Goal: Task Accomplishment & Management: Manage account settings

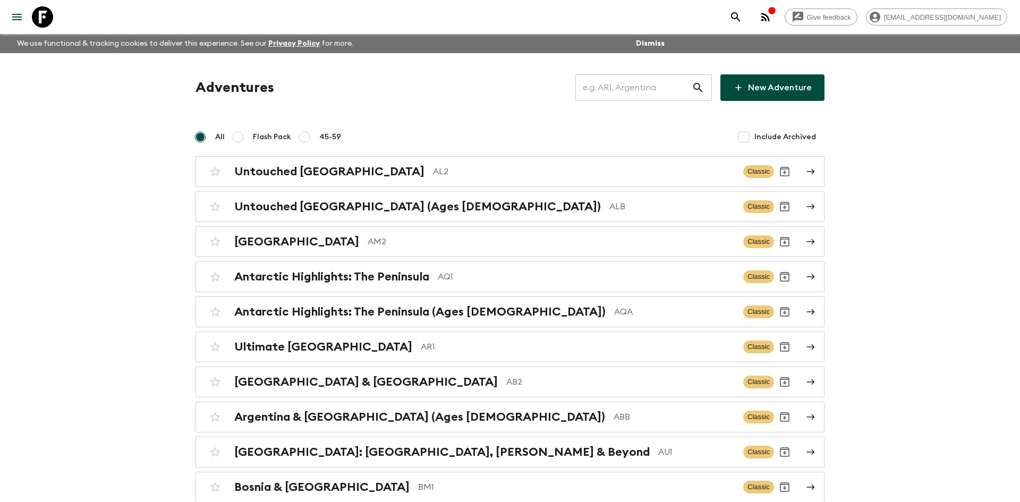
click at [590, 91] on input "text" at bounding box center [634, 88] width 116 height 30
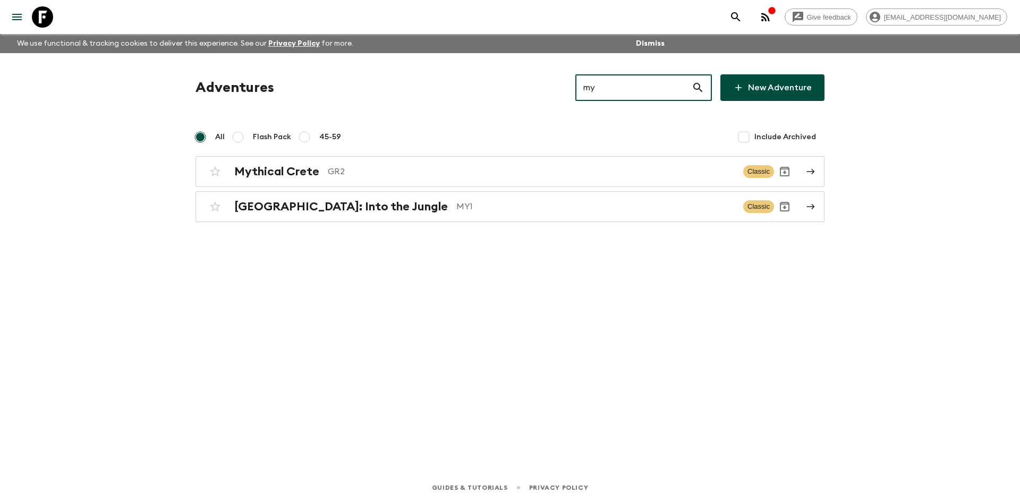
type input "my1"
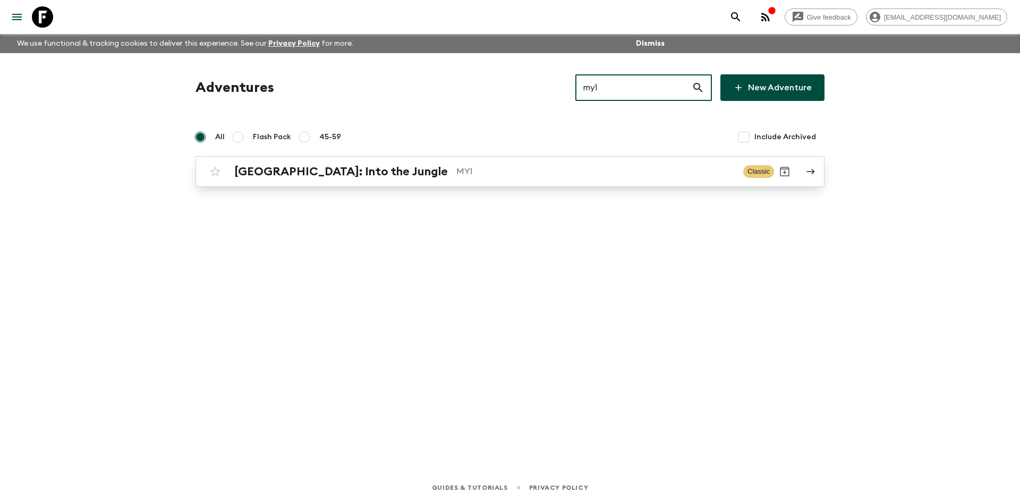
click at [366, 178] on div "[GEOGRAPHIC_DATA]: Into the Jungle MY1" at bounding box center [484, 172] width 501 height 14
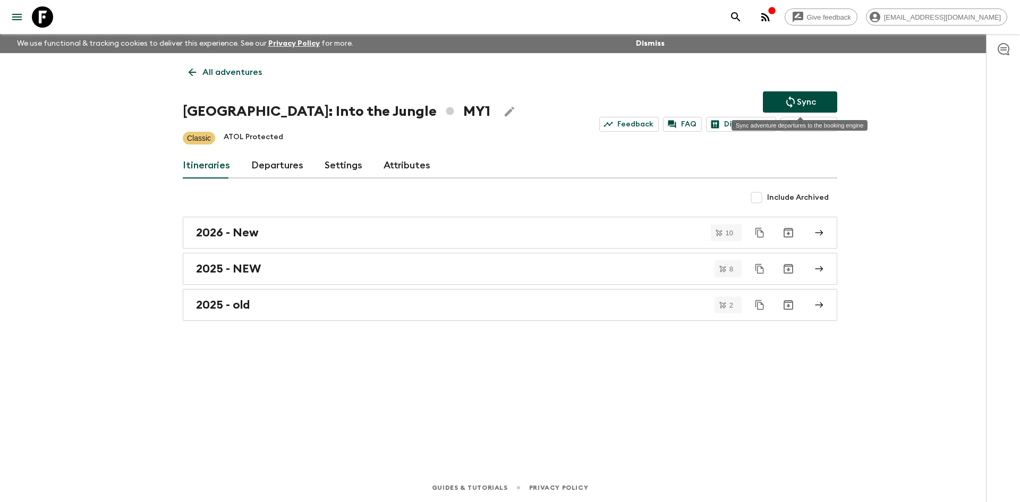
click at [804, 100] on p "Sync" at bounding box center [806, 102] width 19 height 13
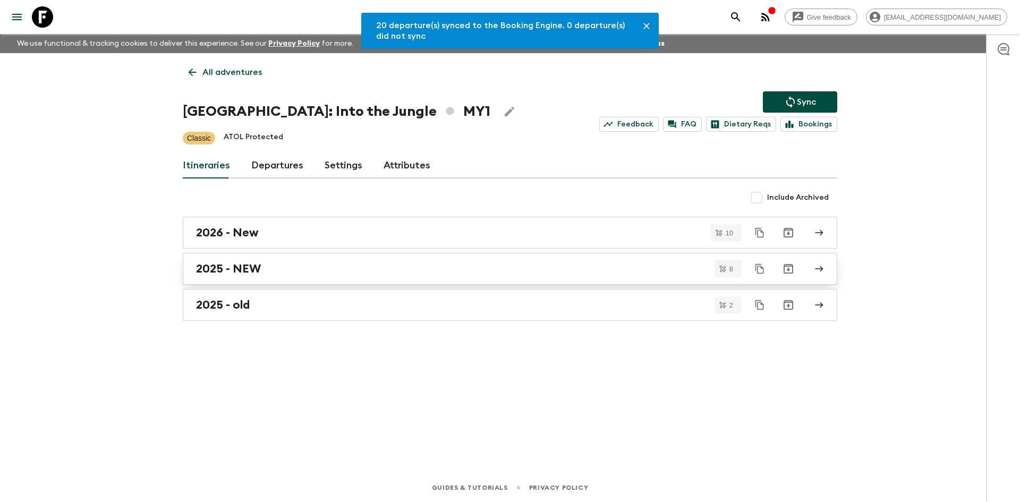
click at [290, 264] on div "2025 - NEW" at bounding box center [500, 269] width 608 height 14
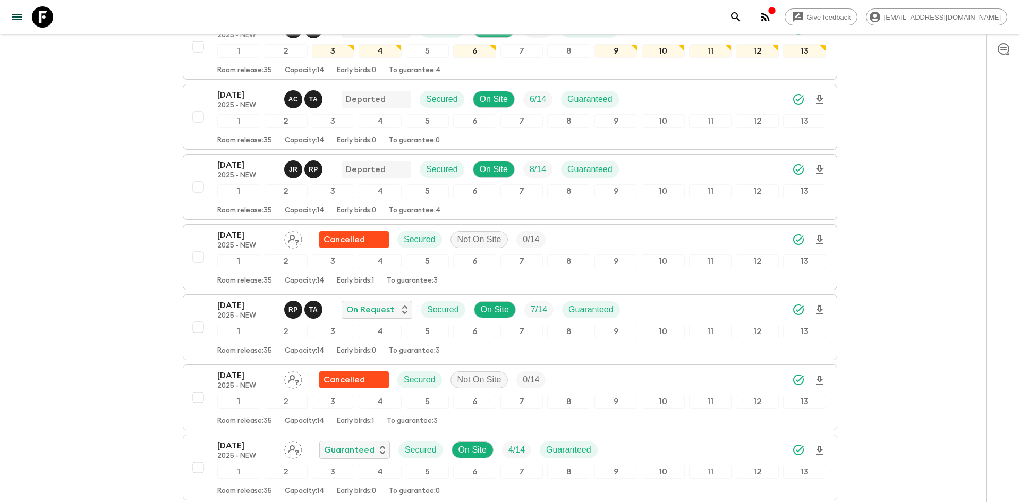
scroll to position [378, 0]
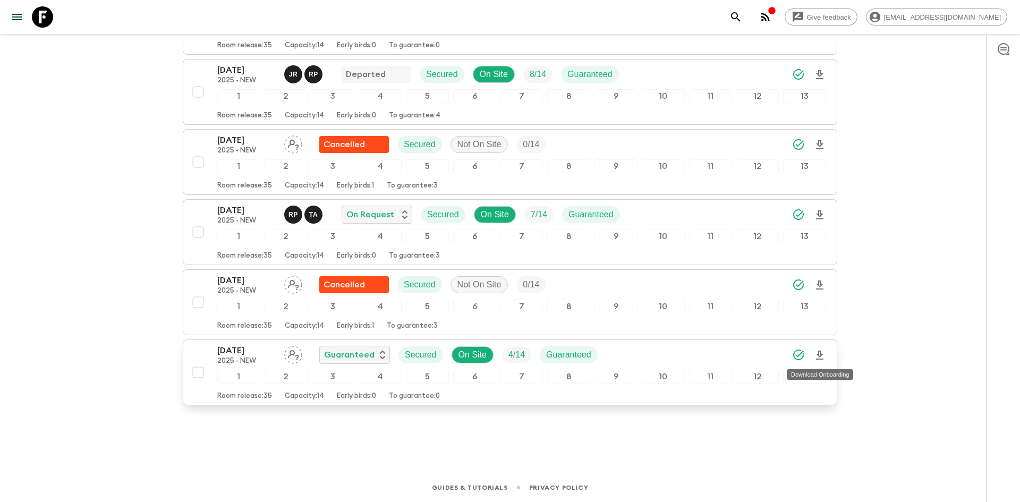
click at [821, 351] on icon "Download Onboarding" at bounding box center [819, 355] width 7 height 9
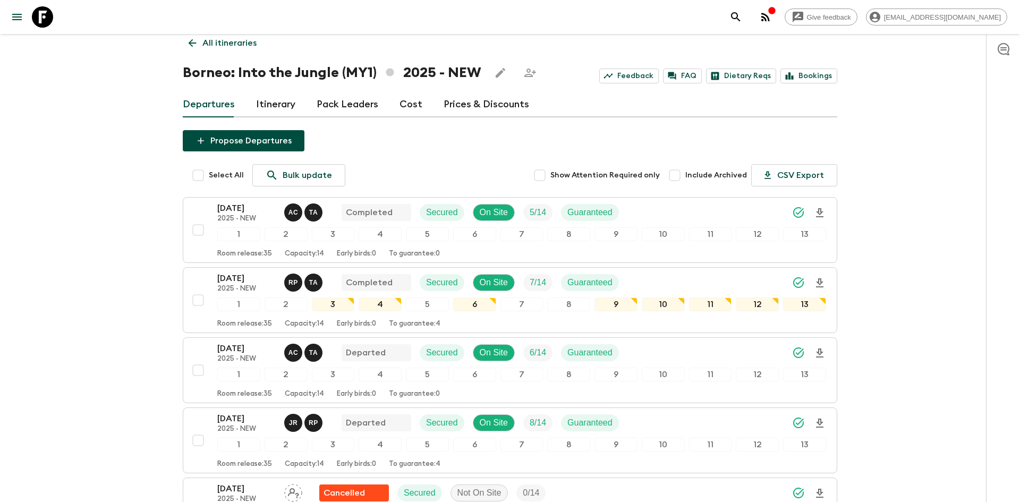
scroll to position [0, 0]
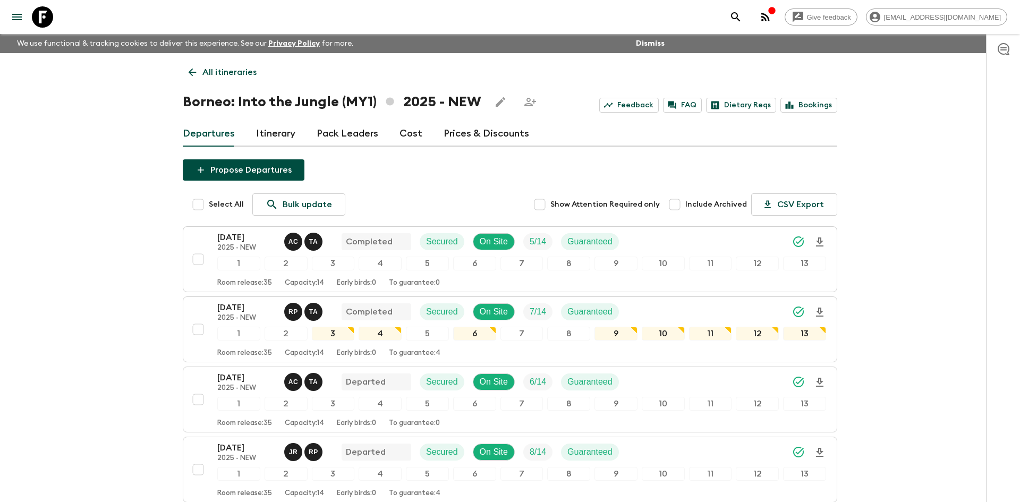
click at [235, 69] on p "All itineraries" at bounding box center [229, 72] width 54 height 13
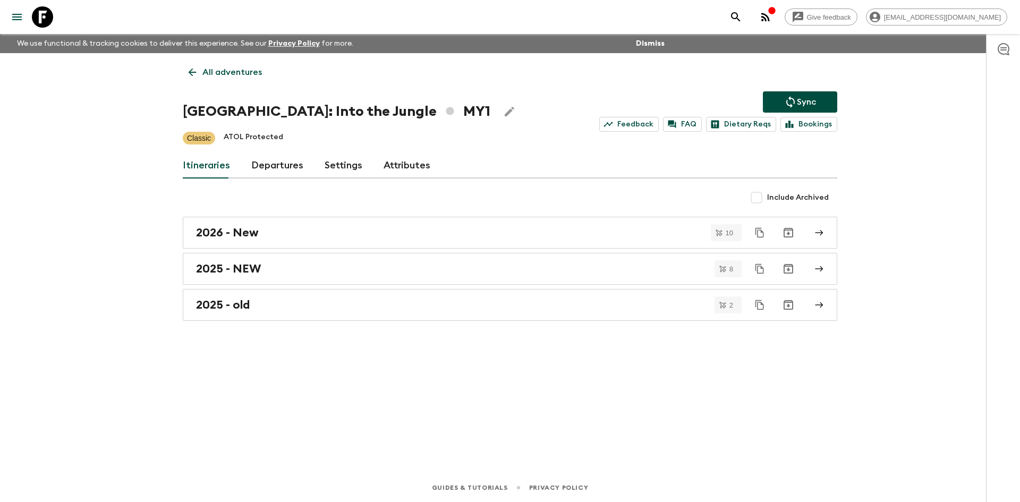
click at [235, 69] on p "All adventures" at bounding box center [232, 72] width 60 height 13
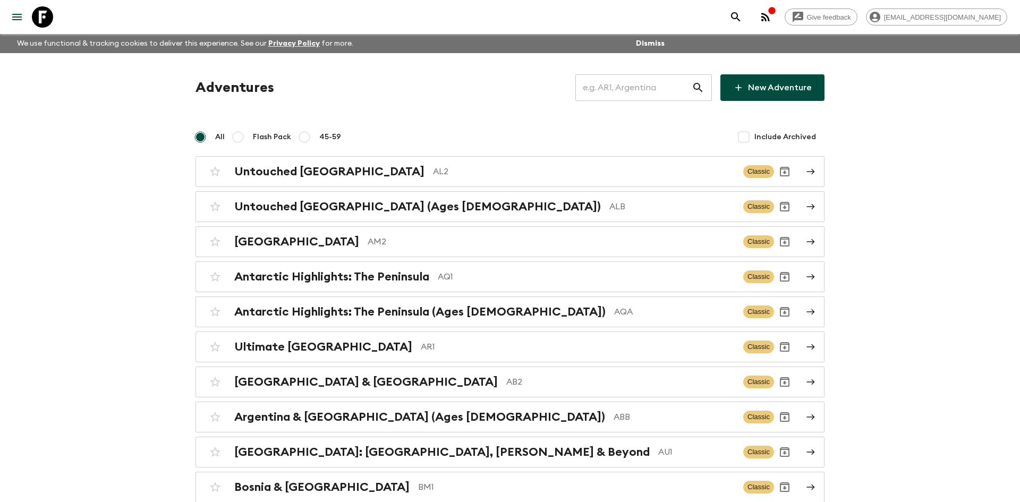
click at [646, 81] on input "text" at bounding box center [634, 88] width 116 height 30
type input "co1"
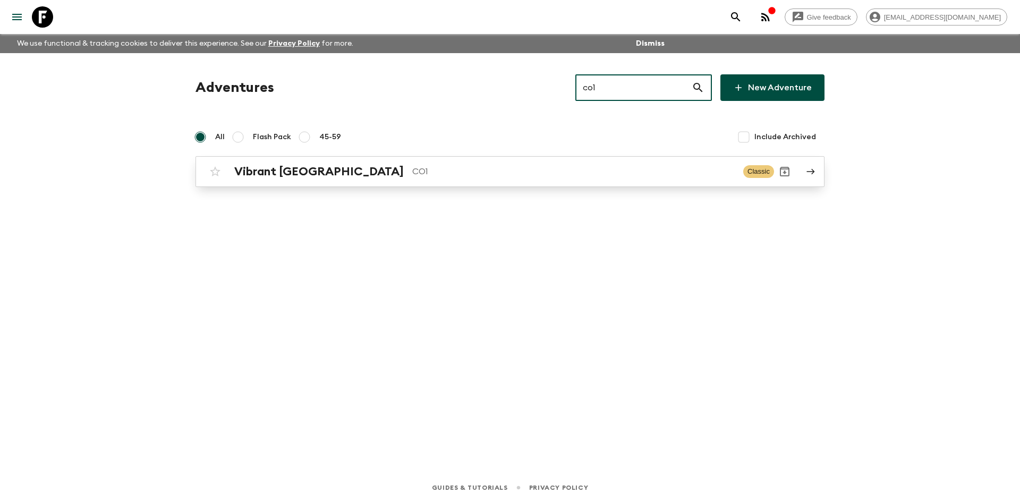
click at [412, 165] on p "CO1" at bounding box center [573, 171] width 323 height 13
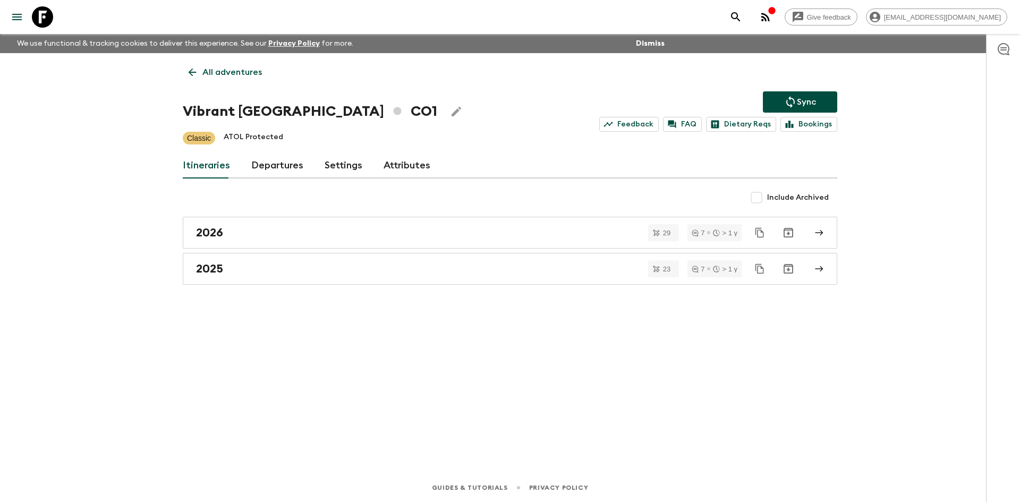
click at [807, 97] on p "Sync" at bounding box center [806, 102] width 19 height 13
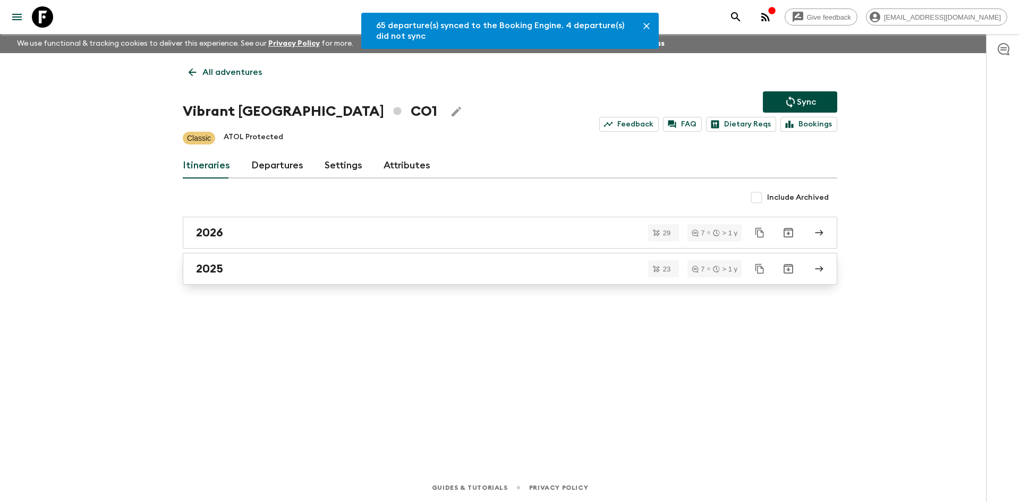
click at [227, 272] on div "2025" at bounding box center [500, 269] width 608 height 14
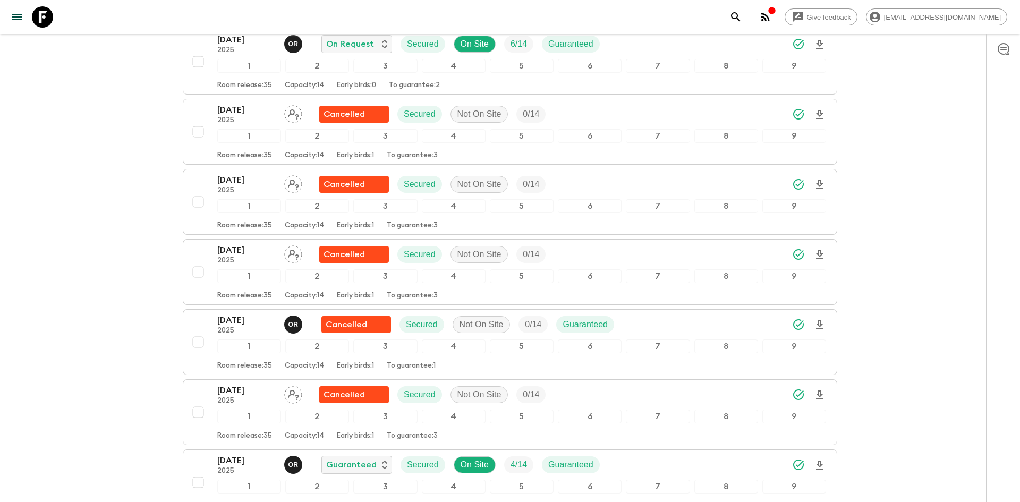
scroll to position [644, 0]
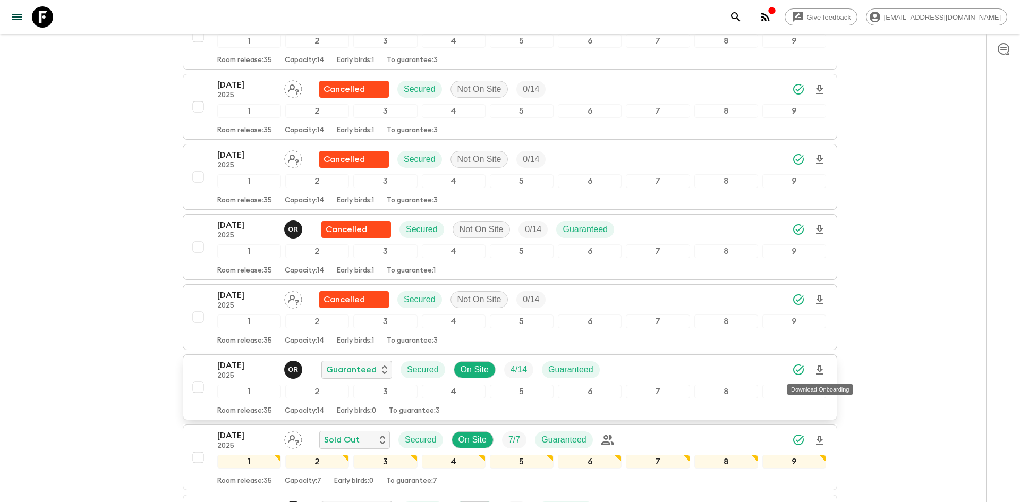
click at [823, 372] on icon "Download Onboarding" at bounding box center [820, 370] width 13 height 13
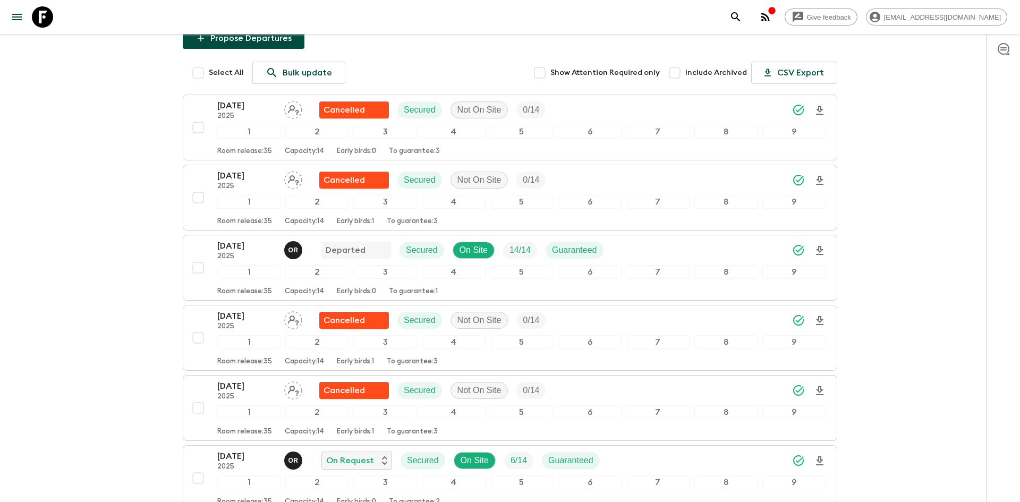
scroll to position [0, 0]
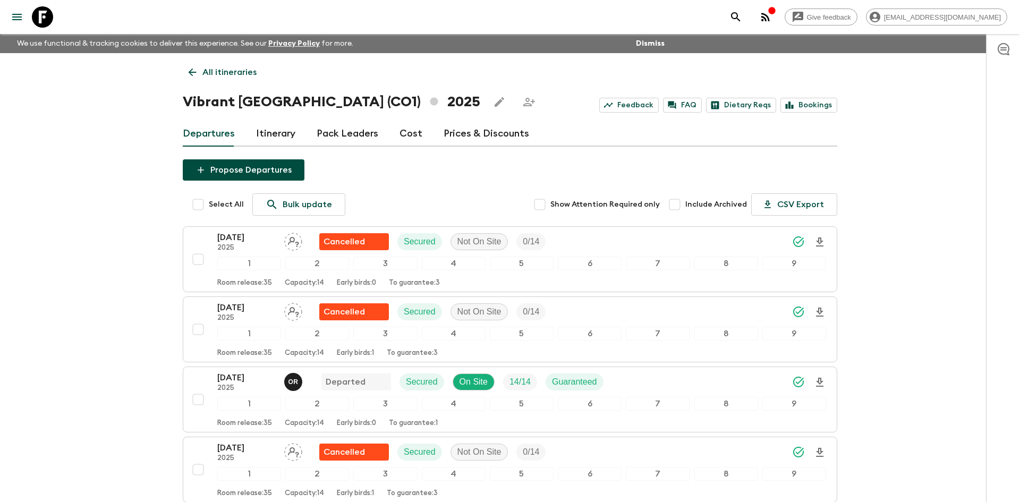
click at [234, 67] on p "All itineraries" at bounding box center [229, 72] width 54 height 13
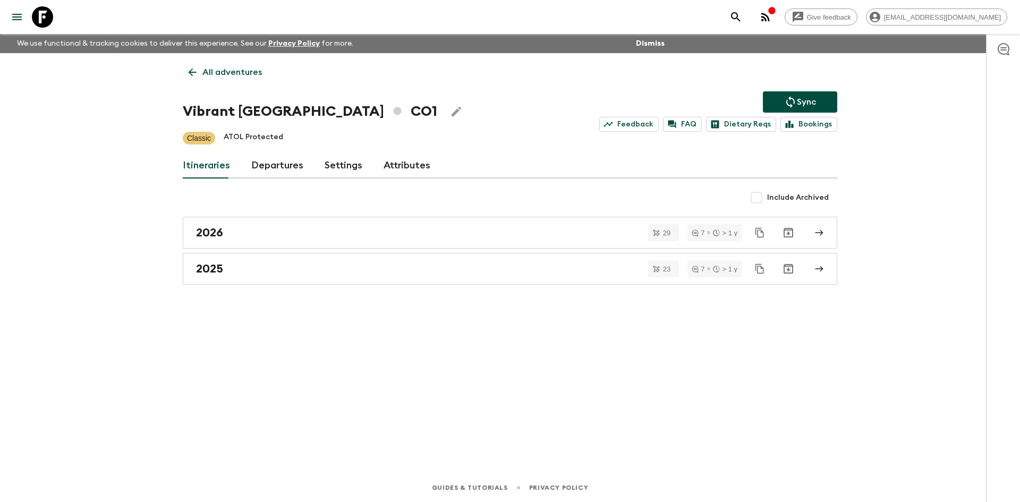
click at [234, 67] on p "All adventures" at bounding box center [232, 72] width 60 height 13
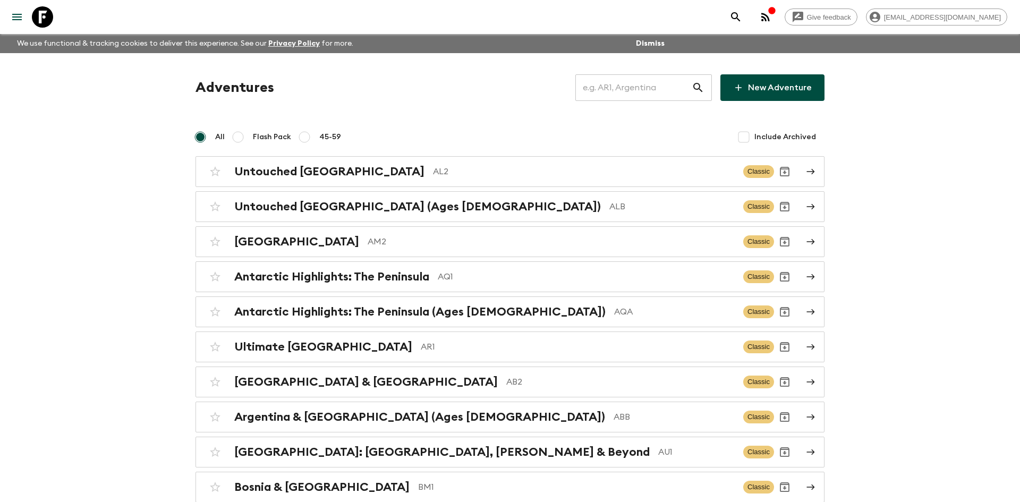
click at [618, 94] on input "text" at bounding box center [634, 88] width 116 height 30
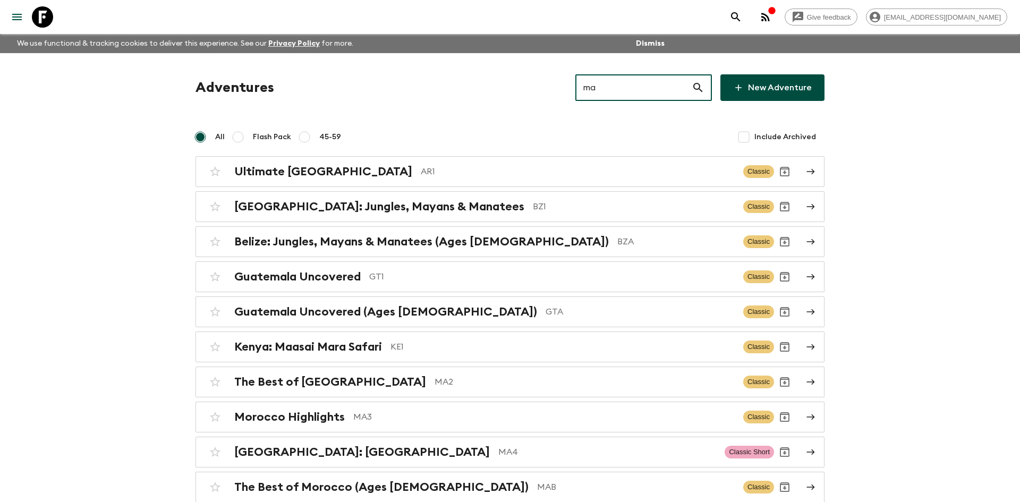
type input "ma2"
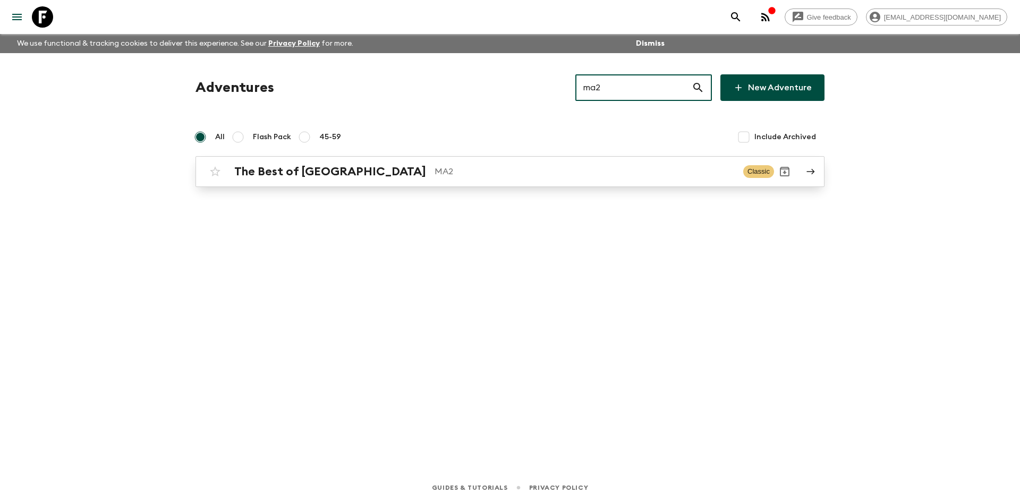
click at [435, 169] on p "MA2" at bounding box center [585, 171] width 300 height 13
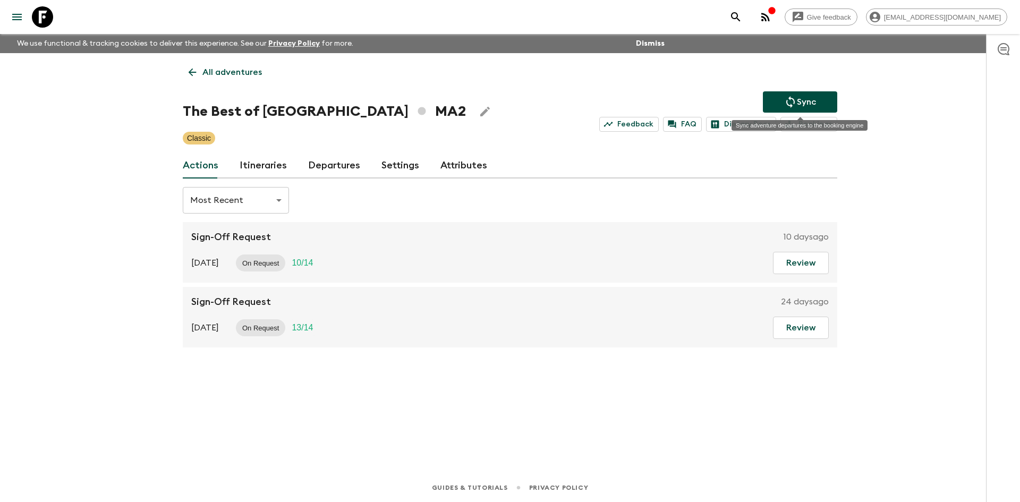
click at [792, 104] on icon "Sync adventure departures to the booking engine" at bounding box center [790, 102] width 13 height 13
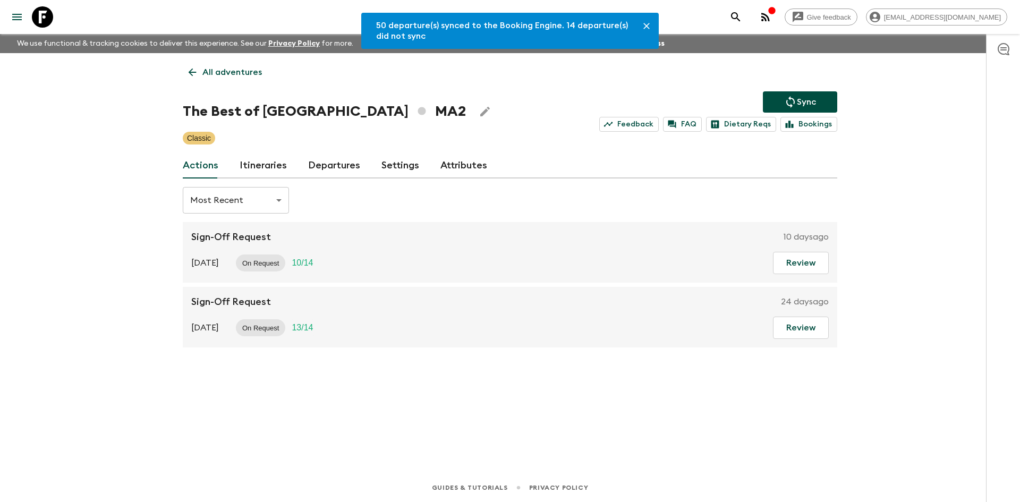
click at [329, 171] on link "Departures" at bounding box center [334, 166] width 52 height 26
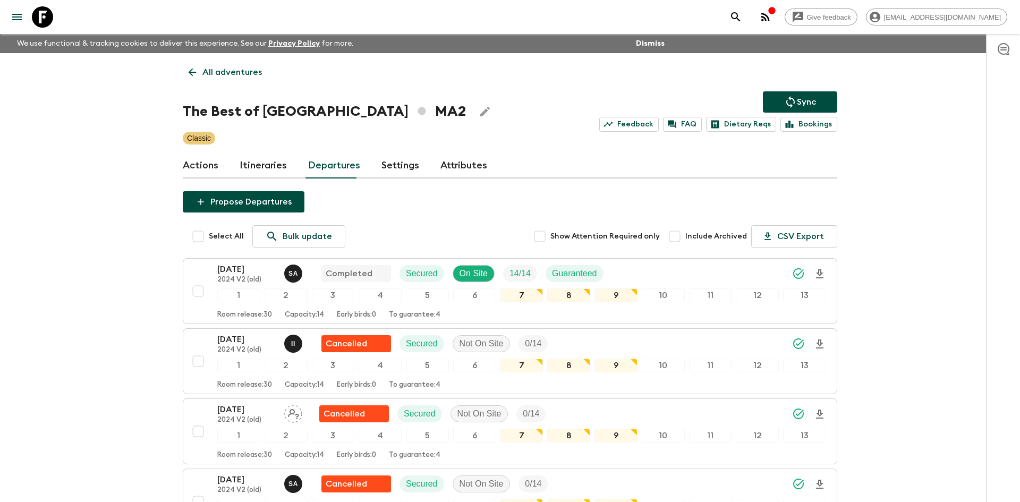
scroll to position [2094, 0]
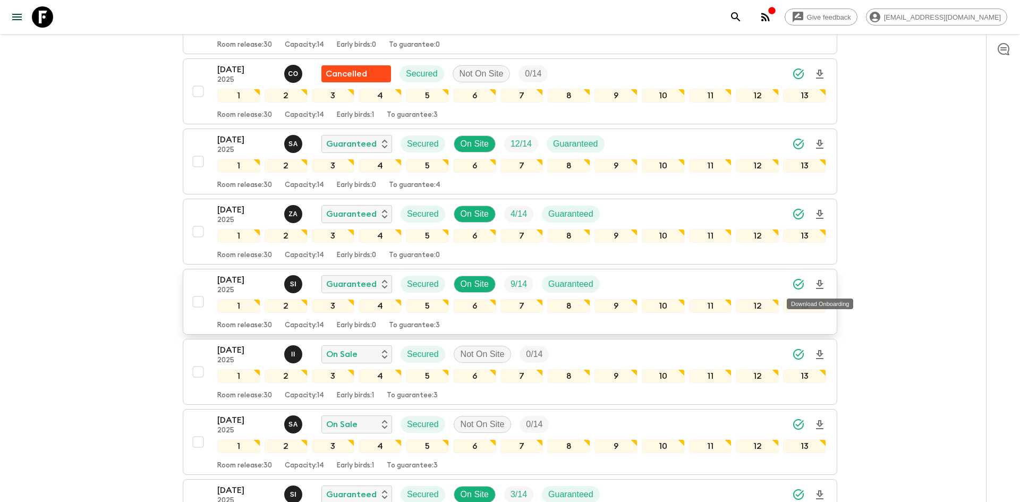
click at [820, 284] on icon "Download Onboarding" at bounding box center [820, 284] width 13 height 13
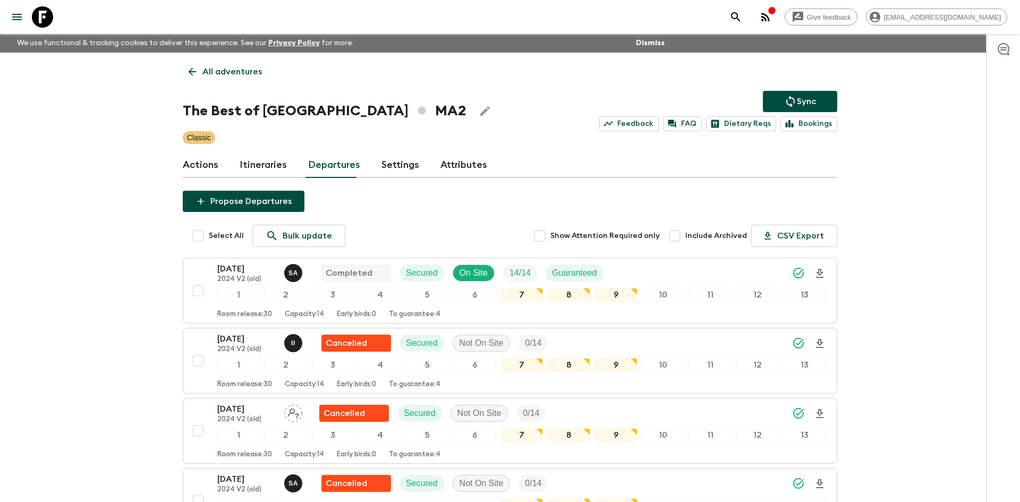
scroll to position [0, 0]
click at [242, 80] on link "All adventures" at bounding box center [225, 72] width 85 height 21
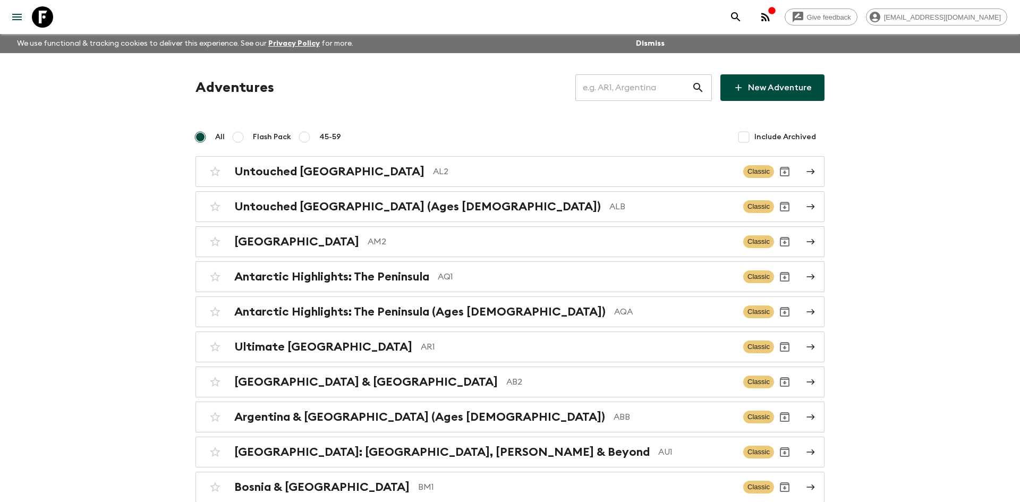
click at [597, 88] on input "text" at bounding box center [634, 88] width 116 height 30
type input "tr3"
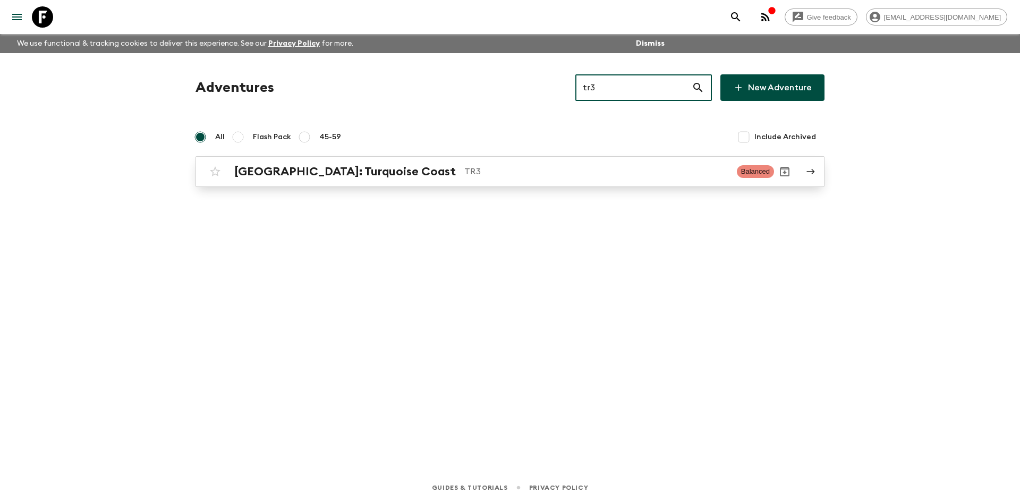
click at [465, 167] on p "TR3" at bounding box center [597, 171] width 264 height 13
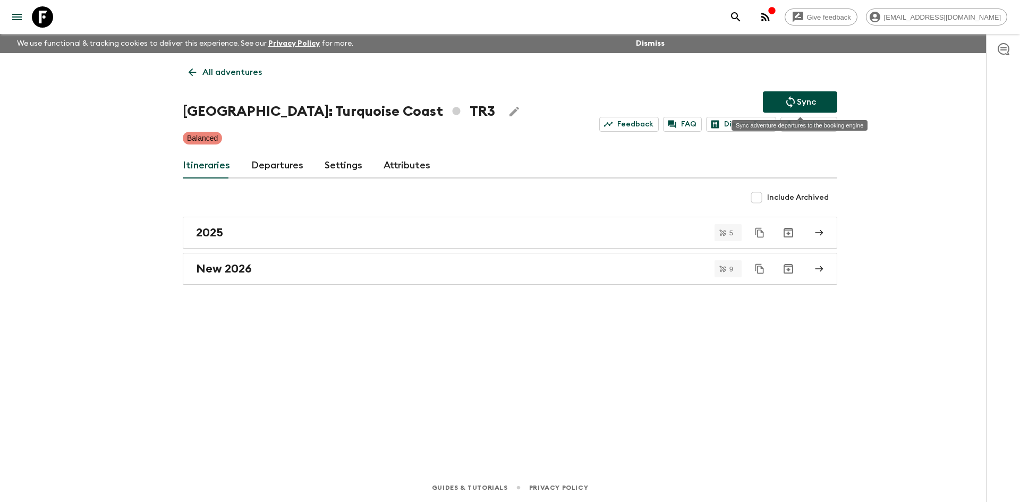
click at [786, 98] on icon "Sync adventure departures to the booking engine" at bounding box center [790, 102] width 13 height 13
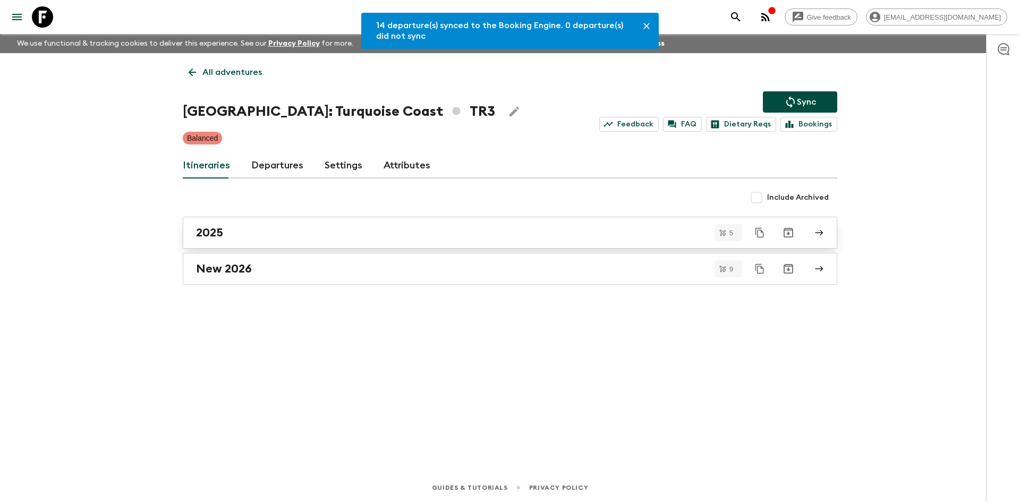
click at [253, 226] on div "2025" at bounding box center [500, 233] width 608 height 14
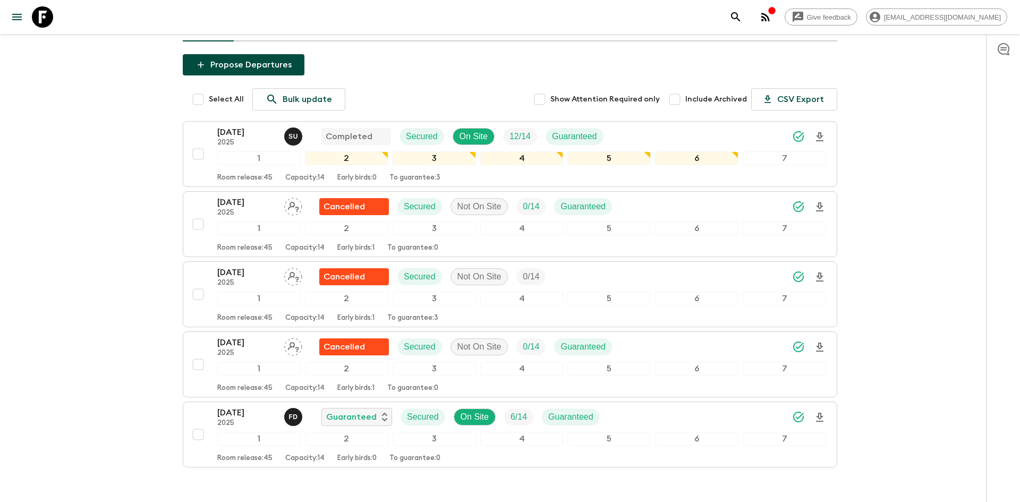
scroll to position [167, 0]
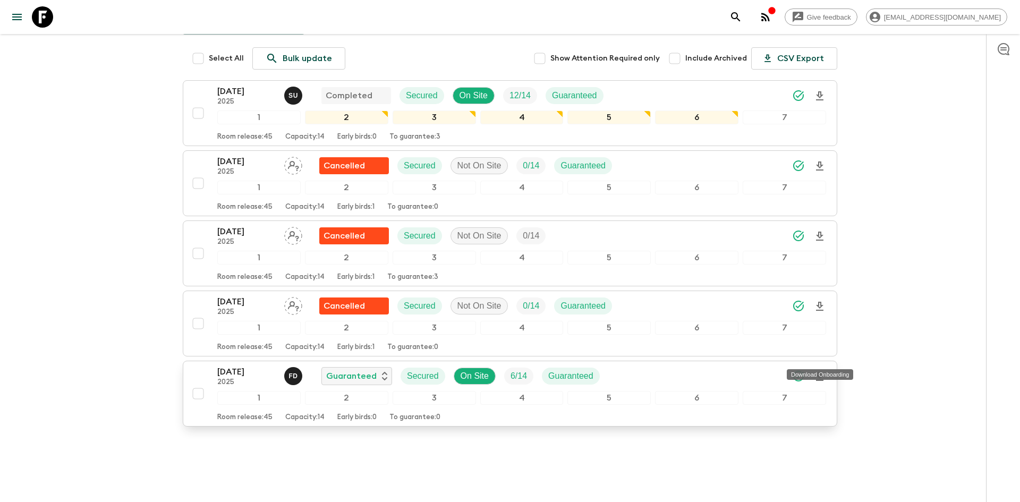
click at [821, 372] on icon "Download Onboarding" at bounding box center [819, 376] width 7 height 9
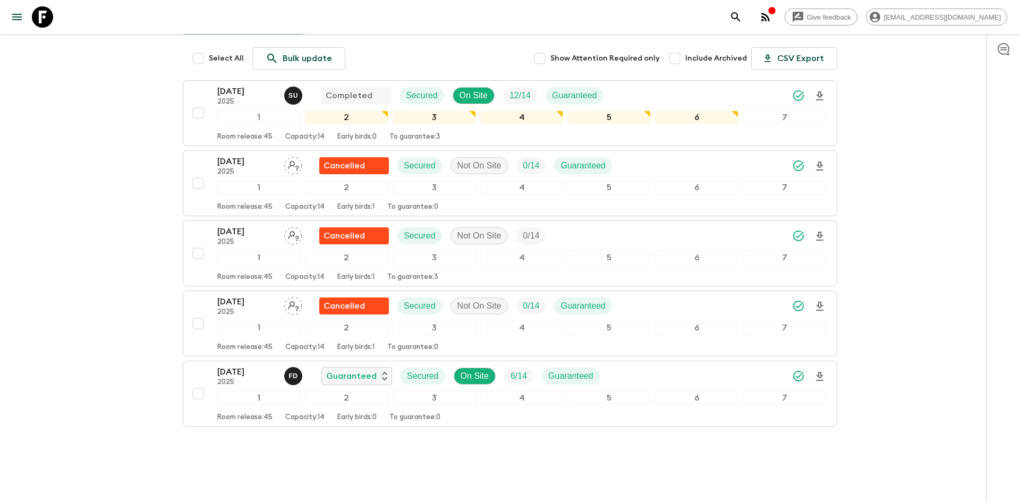
scroll to position [0, 0]
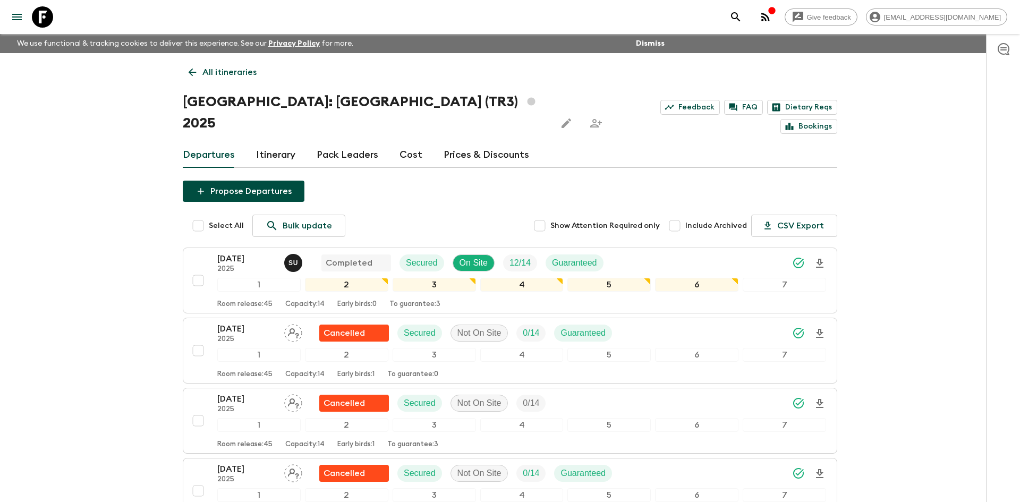
click at [236, 74] on p "All itineraries" at bounding box center [229, 72] width 54 height 13
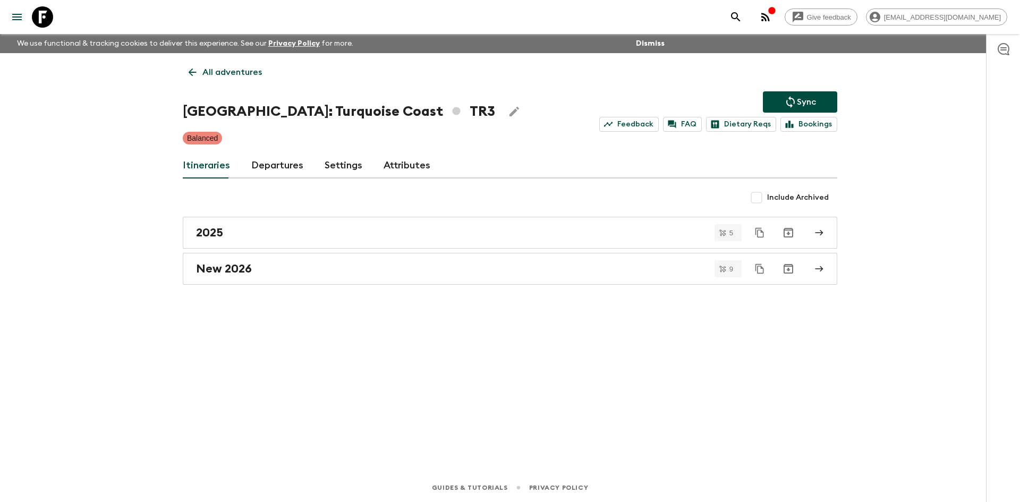
click at [236, 74] on p "All adventures" at bounding box center [232, 72] width 60 height 13
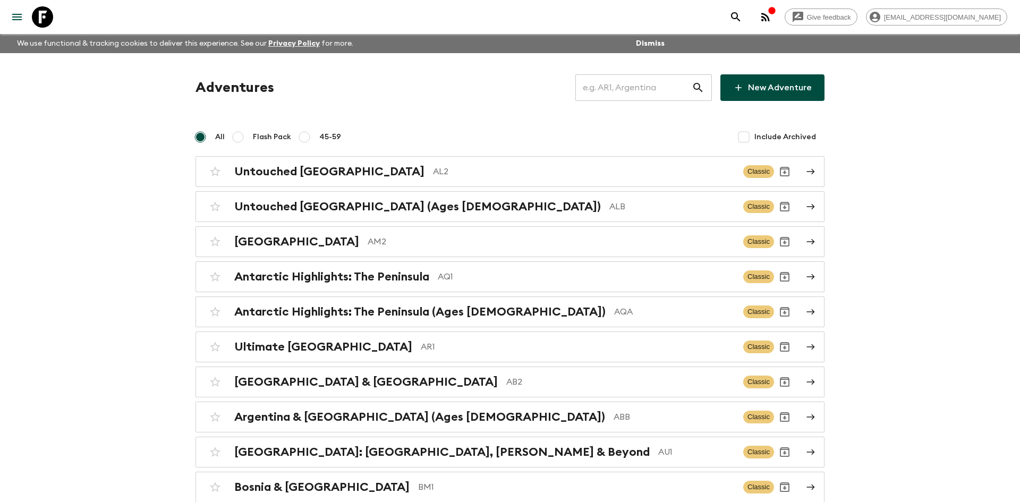
click at [607, 86] on input "text" at bounding box center [634, 88] width 116 height 30
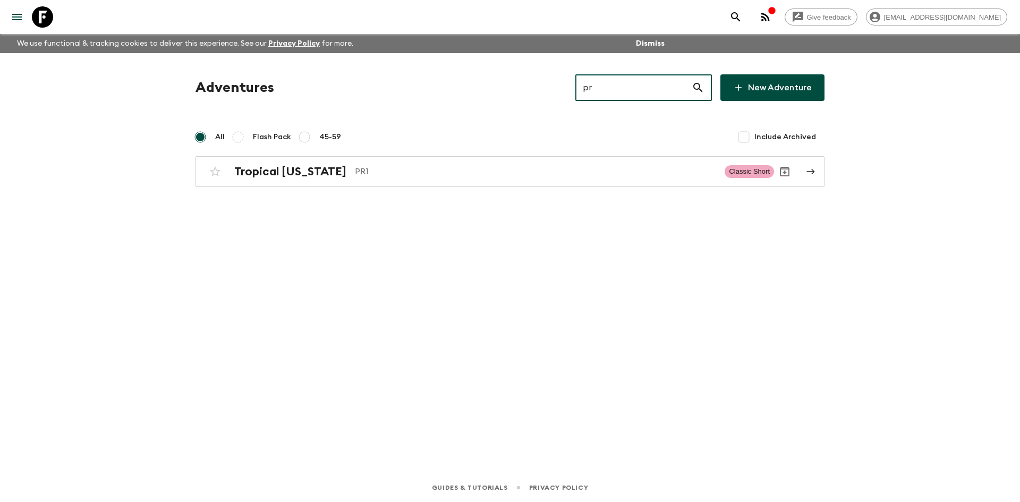
type input "pr1"
click at [357, 162] on div "Tropical [US_STATE] PR1 Classic Short" at bounding box center [490, 171] width 570 height 21
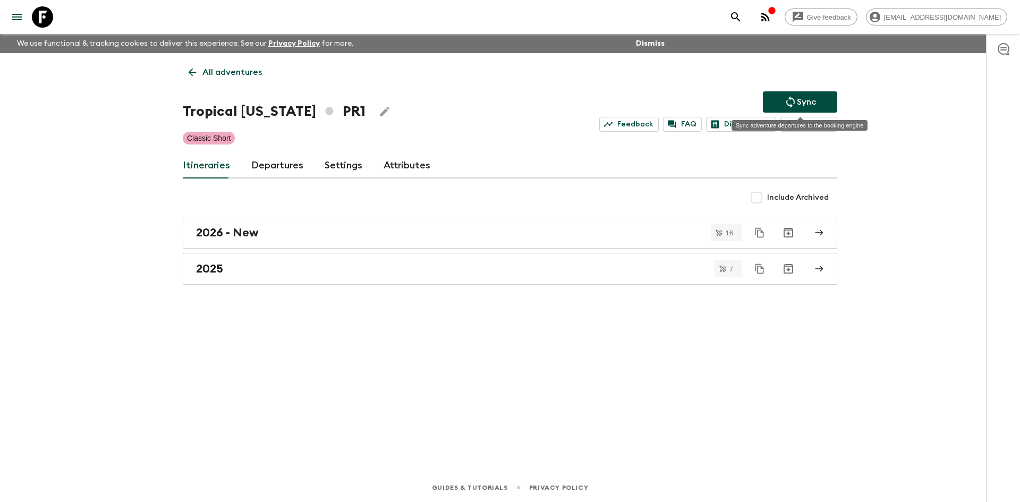
click at [801, 99] on p "Sync" at bounding box center [806, 102] width 19 height 13
click at [818, 98] on button "Sync" at bounding box center [800, 101] width 74 height 21
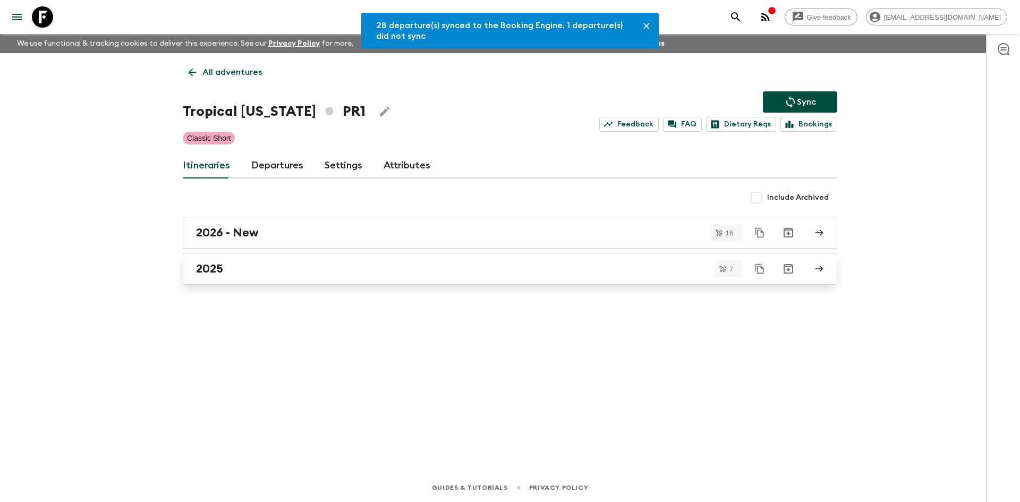
click at [276, 272] on div "2025" at bounding box center [500, 269] width 608 height 14
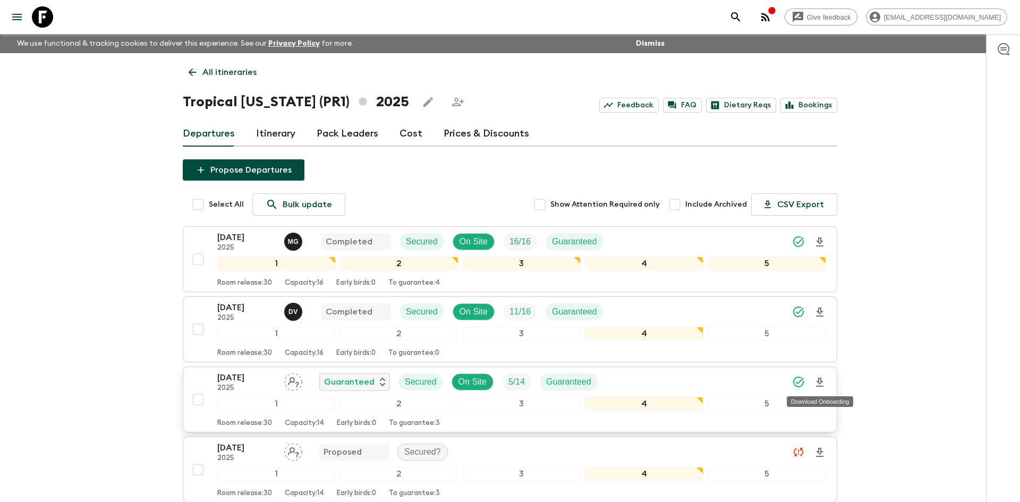
click at [823, 379] on icon "Download Onboarding" at bounding box center [820, 382] width 13 height 13
click at [217, 81] on link "All itineraries" at bounding box center [223, 72] width 80 height 21
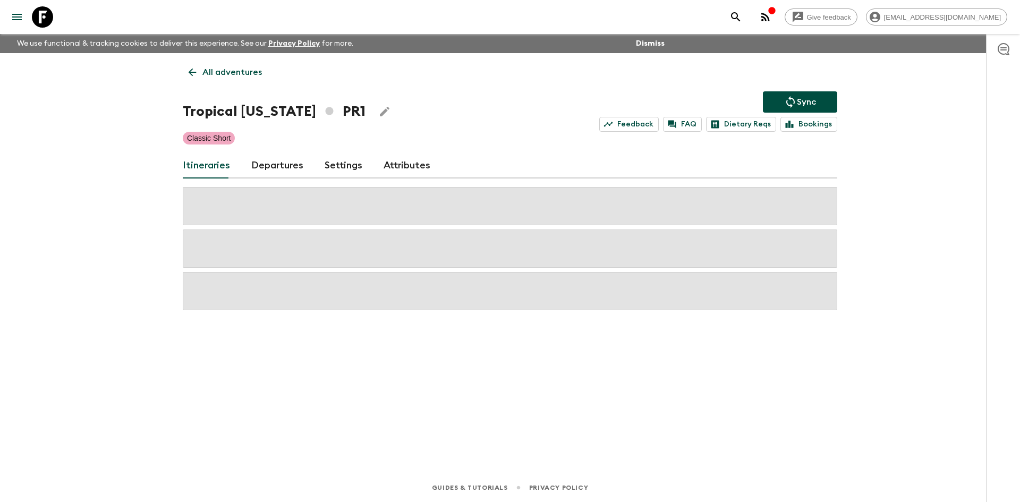
click at [217, 81] on link "All adventures" at bounding box center [225, 72] width 85 height 21
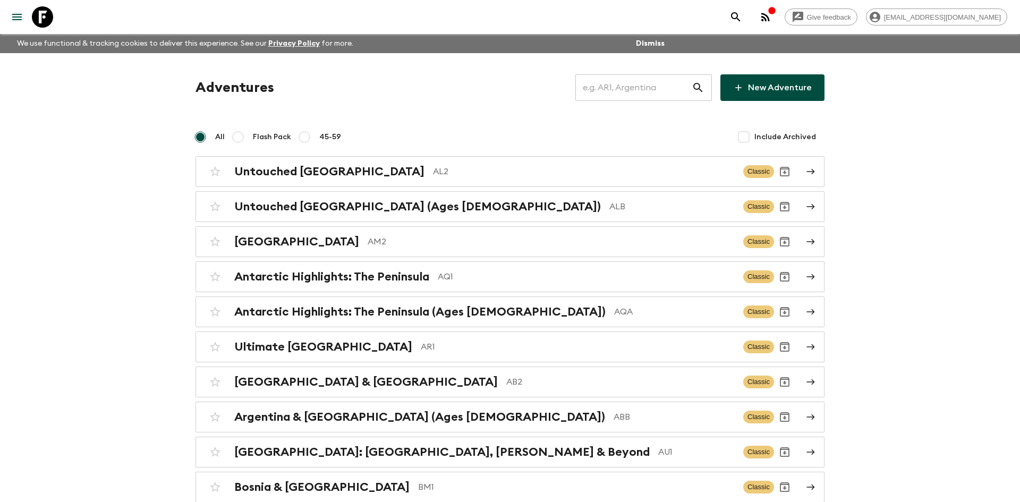
click at [601, 90] on input "text" at bounding box center [634, 88] width 116 height 30
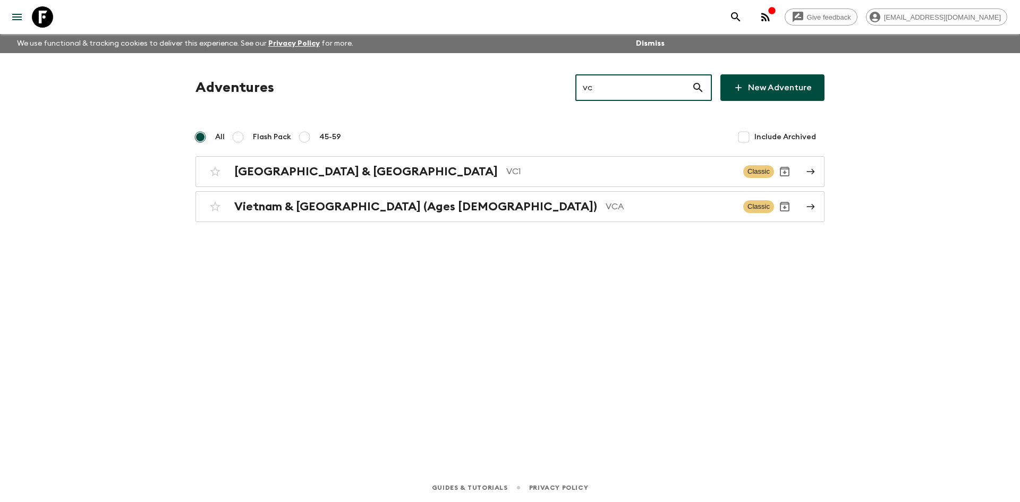
type input "vc1"
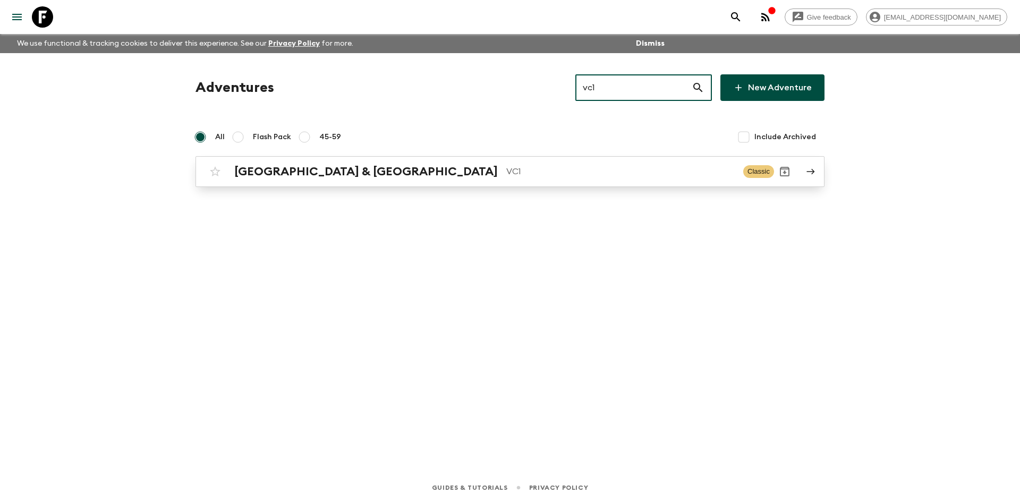
click at [506, 166] on p "VC1" at bounding box center [620, 171] width 229 height 13
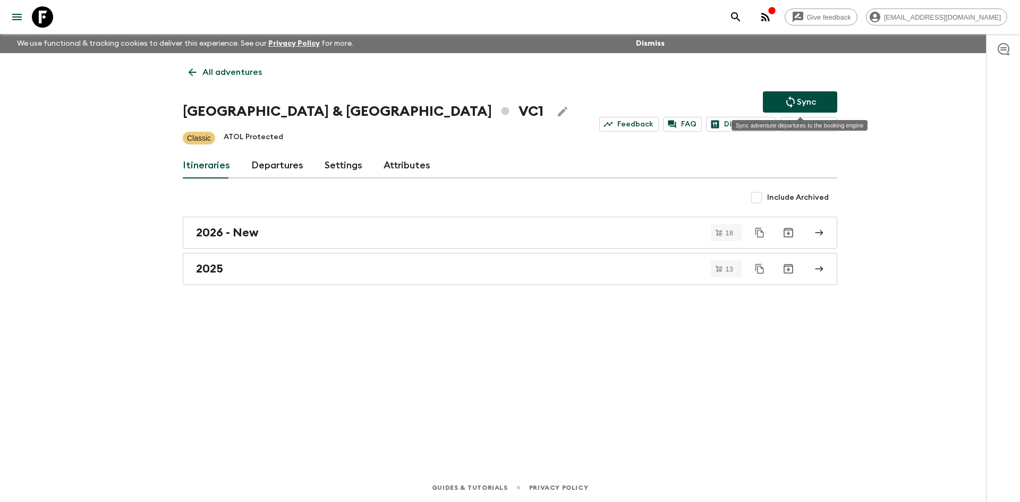
click at [776, 101] on button "Sync" at bounding box center [800, 101] width 74 height 21
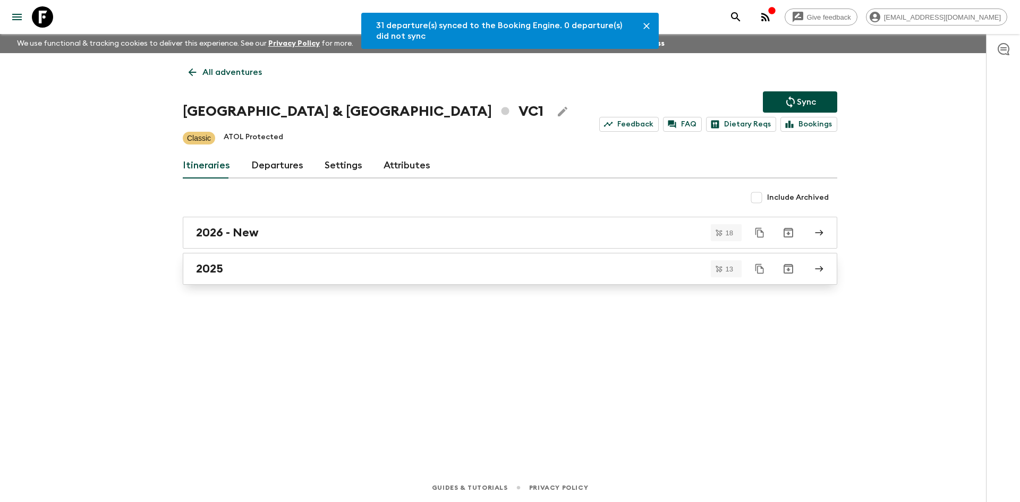
click at [268, 266] on div "2025" at bounding box center [500, 269] width 608 height 14
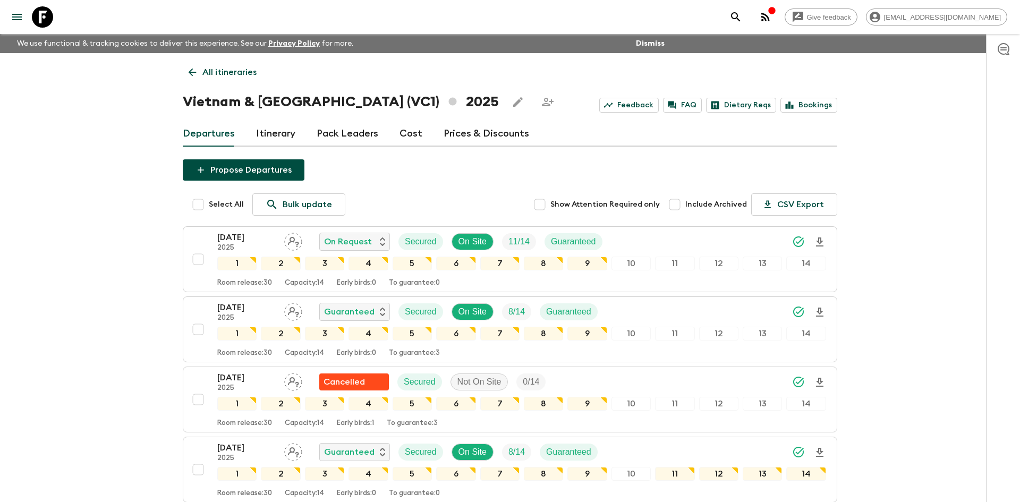
click at [241, 75] on p "All itineraries" at bounding box center [229, 72] width 54 height 13
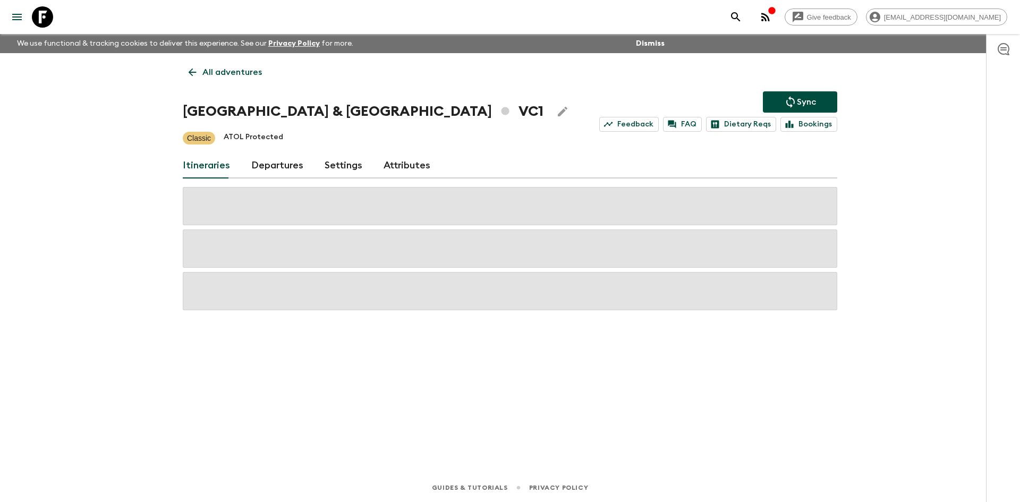
click at [241, 75] on p "All adventures" at bounding box center [232, 72] width 60 height 13
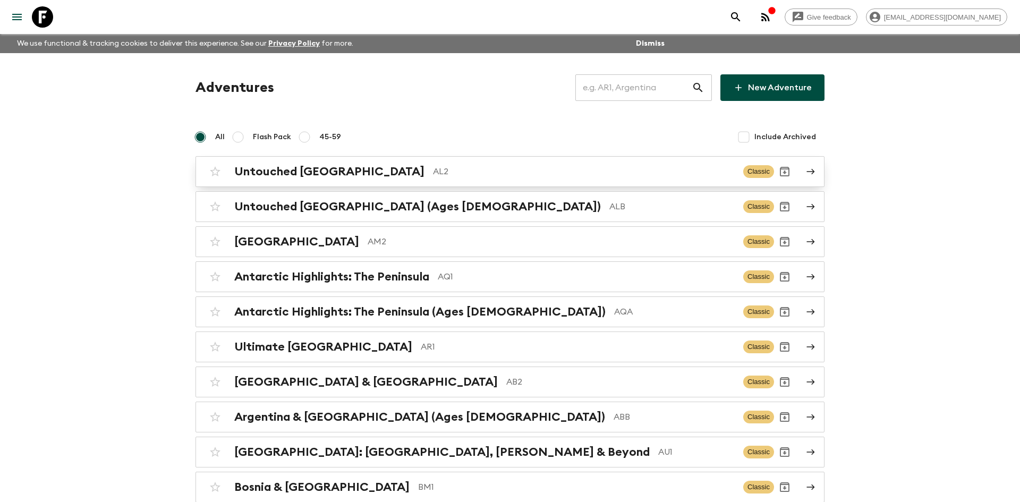
click at [305, 175] on h2 "Untouched [GEOGRAPHIC_DATA]" at bounding box center [329, 172] width 190 height 14
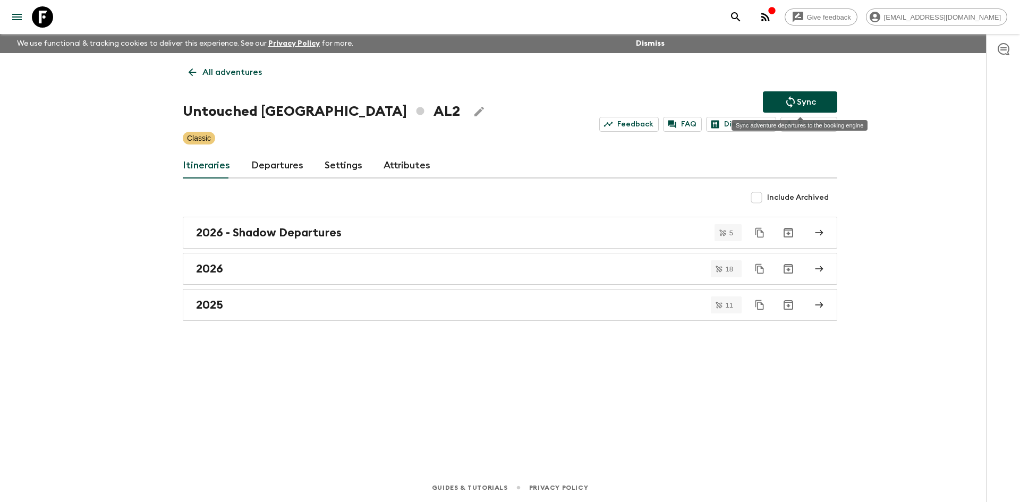
click at [796, 99] on icon "Sync adventure departures to the booking engine" at bounding box center [790, 102] width 13 height 13
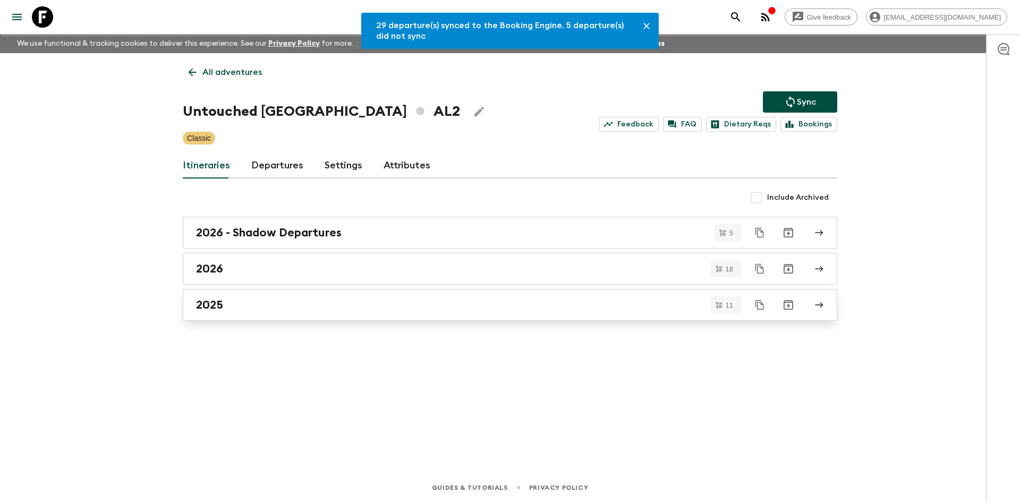
click at [211, 308] on h2 "2025" at bounding box center [209, 305] width 27 height 14
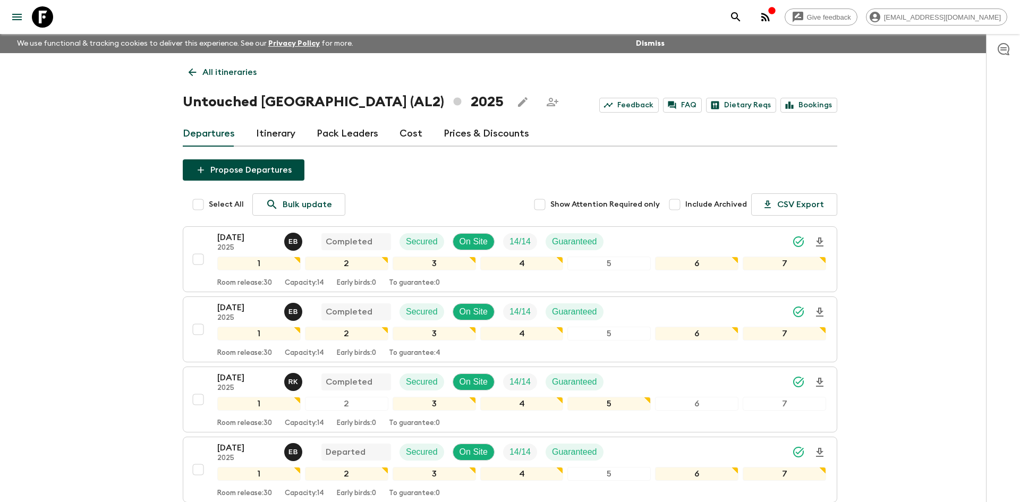
click at [229, 70] on p "All itineraries" at bounding box center [229, 72] width 54 height 13
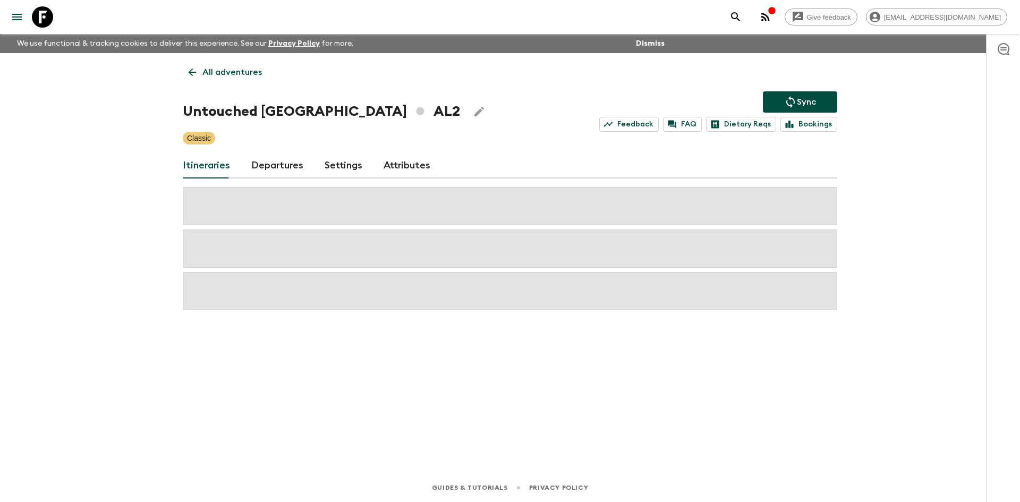
click at [229, 70] on p "All adventures" at bounding box center [232, 72] width 60 height 13
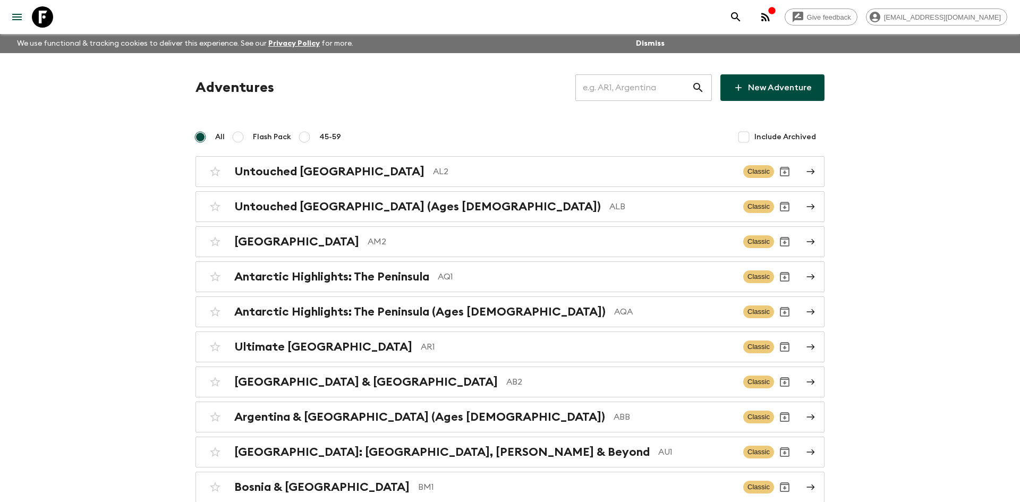
click at [600, 86] on input "text" at bounding box center [634, 88] width 116 height 30
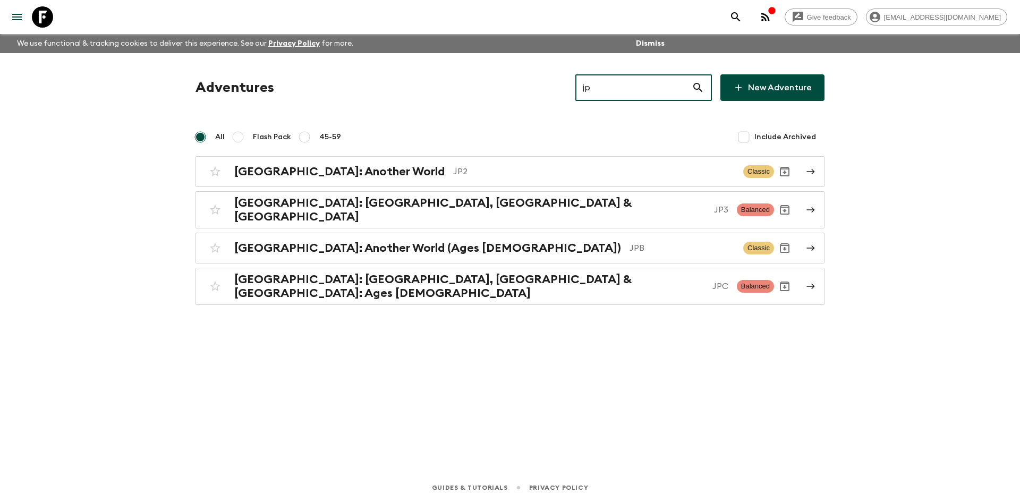
type input "jpb"
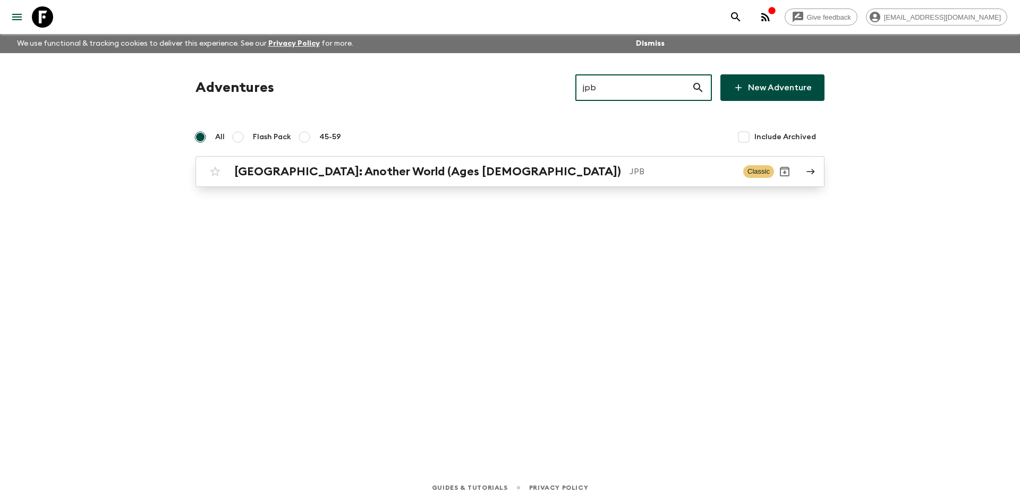
click at [630, 168] on p "JPB" at bounding box center [682, 171] width 105 height 13
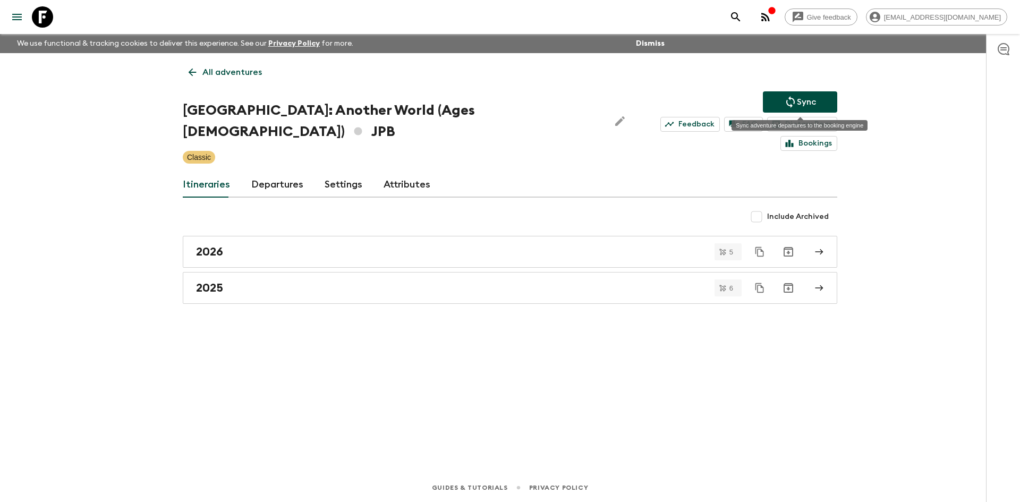
click at [791, 105] on icon "Sync adventure departures to the booking engine" at bounding box center [791, 102] width 9 height 12
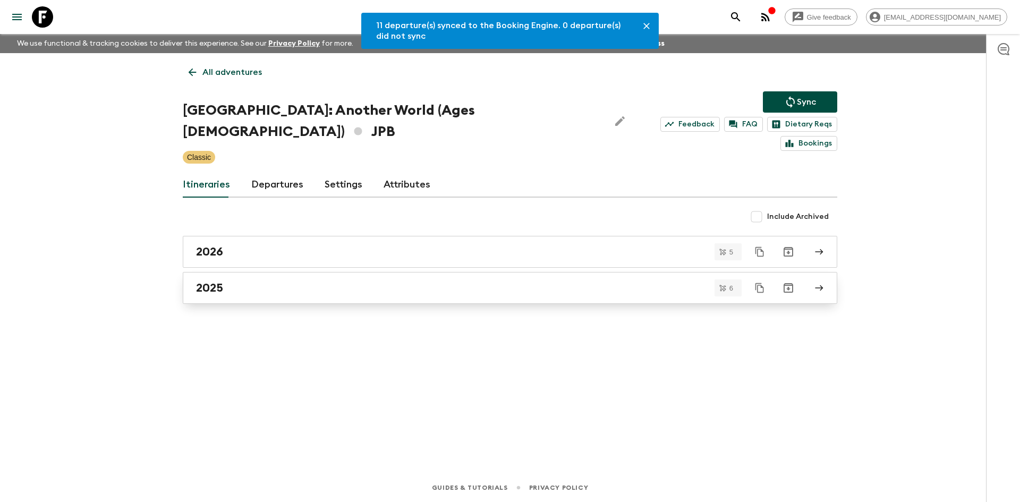
click at [220, 280] on link "2025" at bounding box center [510, 288] width 655 height 32
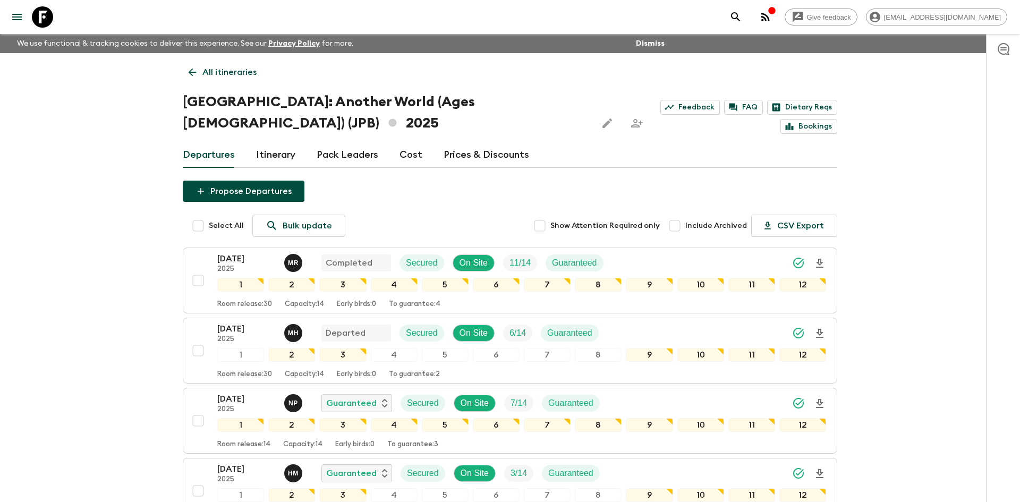
click at [225, 77] on p "All itineraries" at bounding box center [229, 72] width 54 height 13
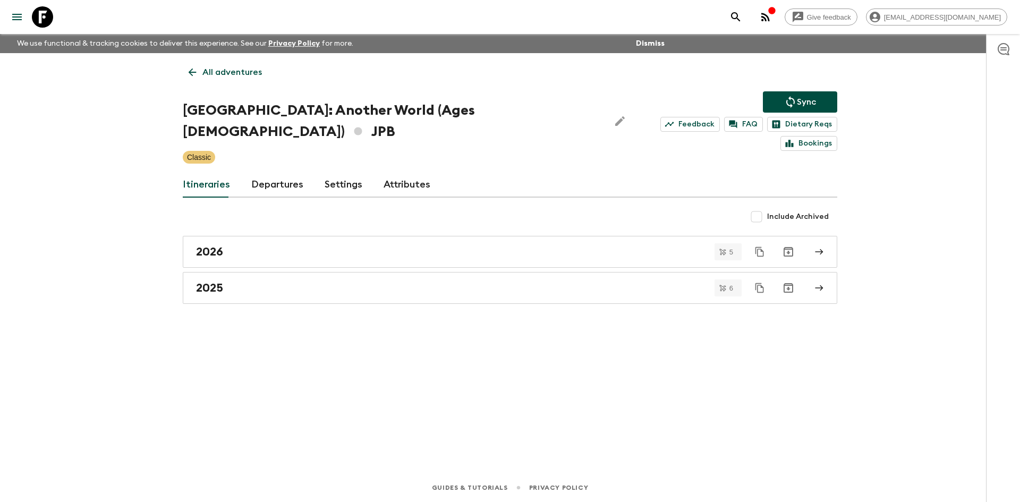
click at [225, 77] on p "All adventures" at bounding box center [232, 72] width 60 height 13
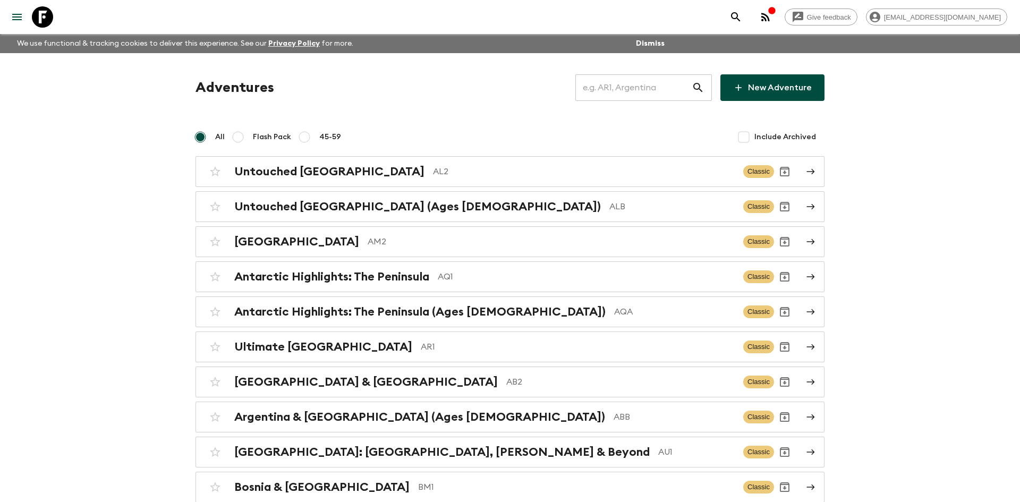
click at [596, 80] on input "text" at bounding box center [634, 88] width 116 height 30
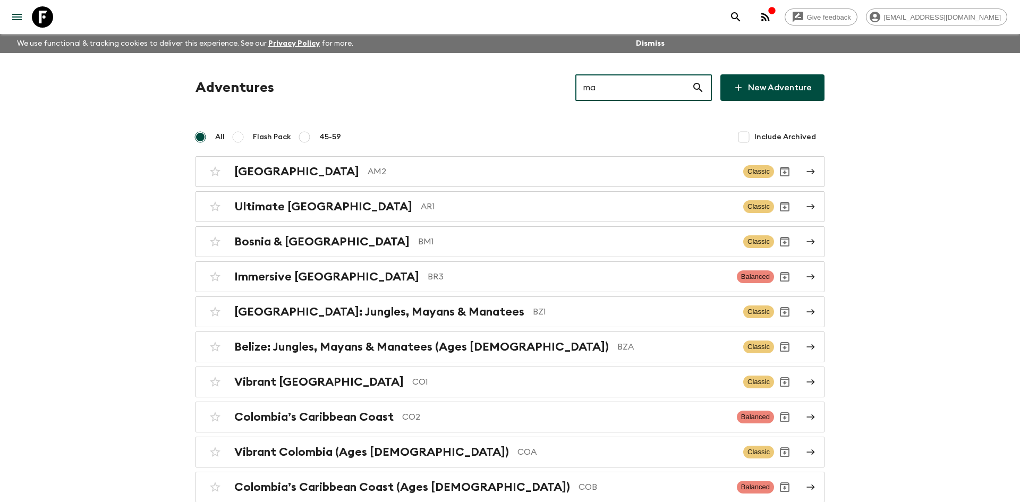
type input "ma2"
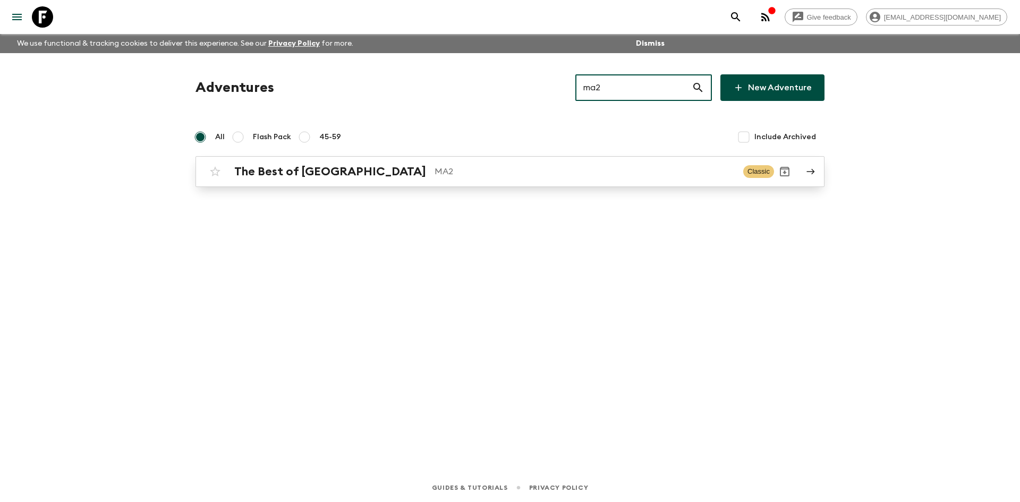
click at [321, 184] on link "The Best of Morocco MA2 Classic" at bounding box center [510, 171] width 629 height 31
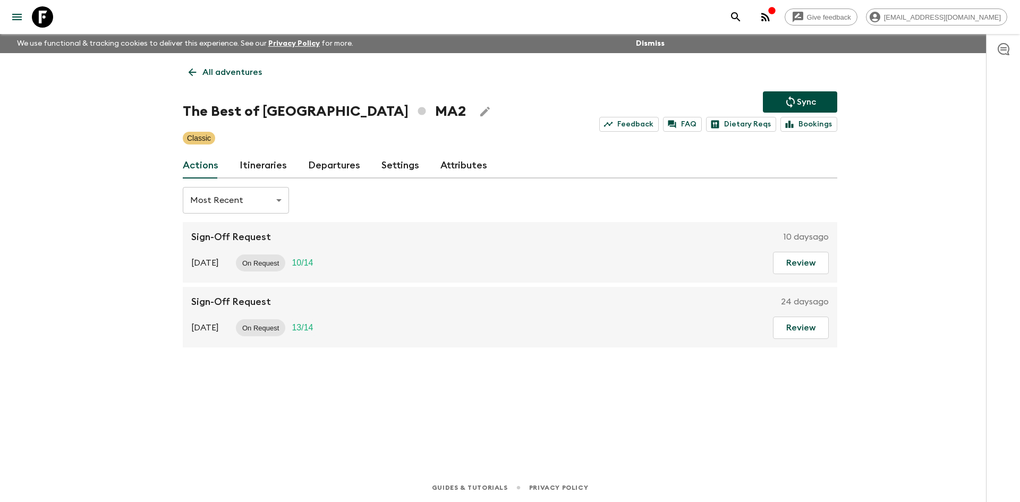
click at [797, 104] on p "Sync" at bounding box center [806, 102] width 19 height 13
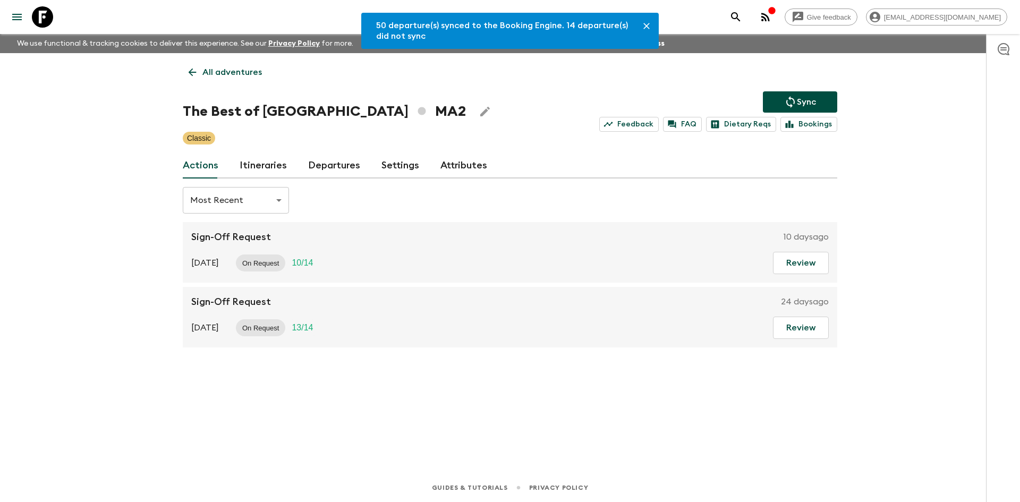
click at [336, 159] on link "Departures" at bounding box center [334, 166] width 52 height 26
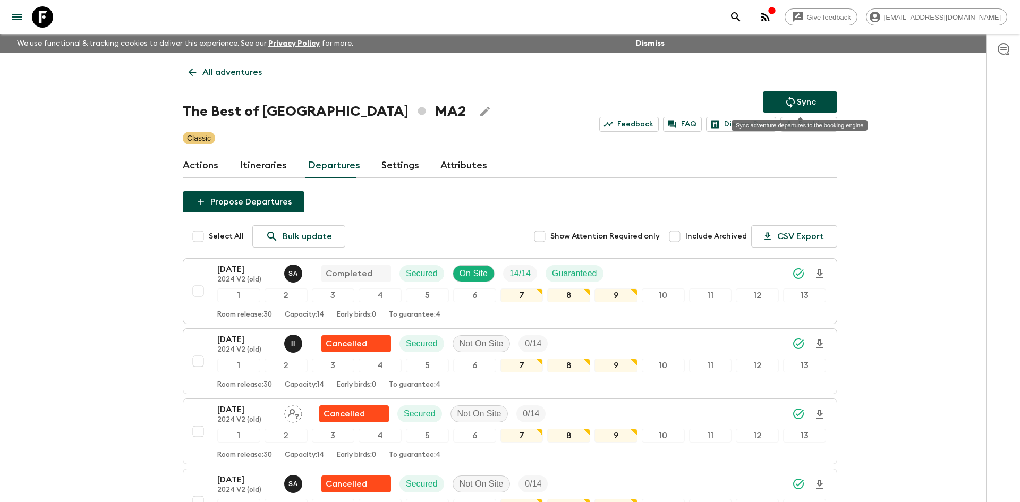
click at [797, 107] on p "Sync" at bounding box center [806, 102] width 19 height 13
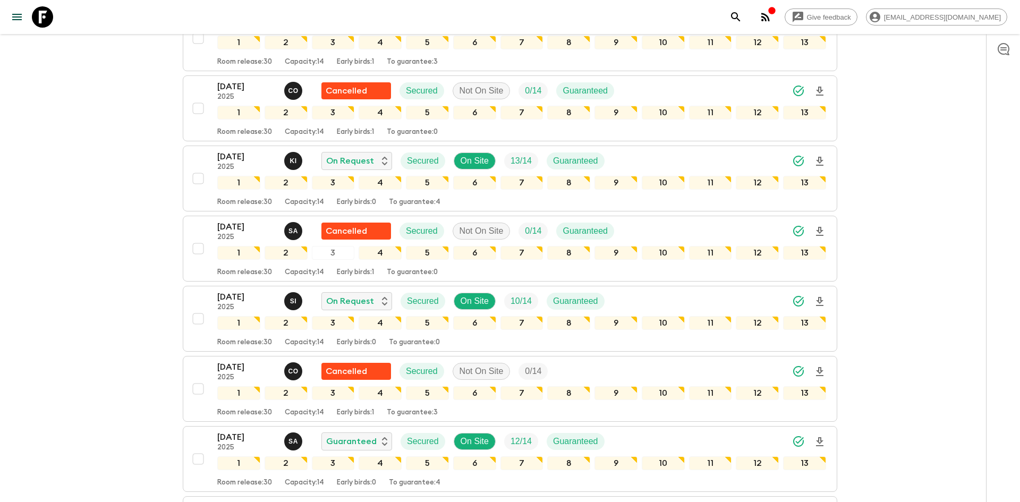
scroll to position [1797, 0]
click at [292, 299] on p "S I" at bounding box center [293, 301] width 7 height 9
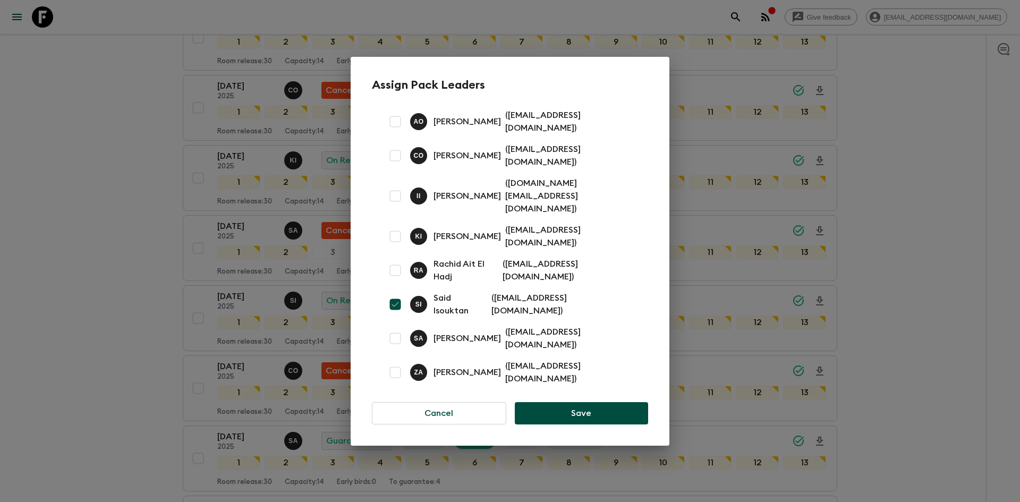
click at [100, 106] on div "Assign Pack Leaders [PERSON_NAME] ( [EMAIL_ADDRESS][DOMAIN_NAME] ) C O [PERSON_…" at bounding box center [510, 251] width 1020 height 502
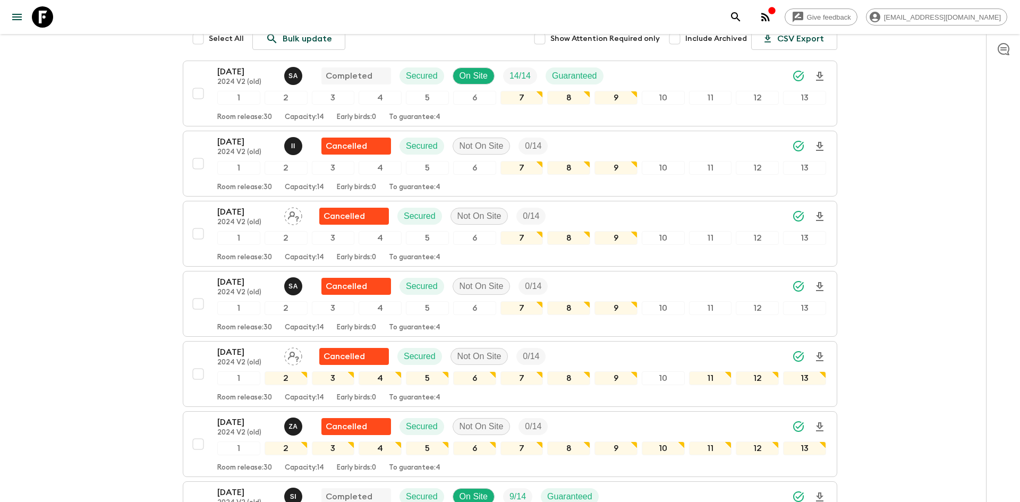
scroll to position [0, 0]
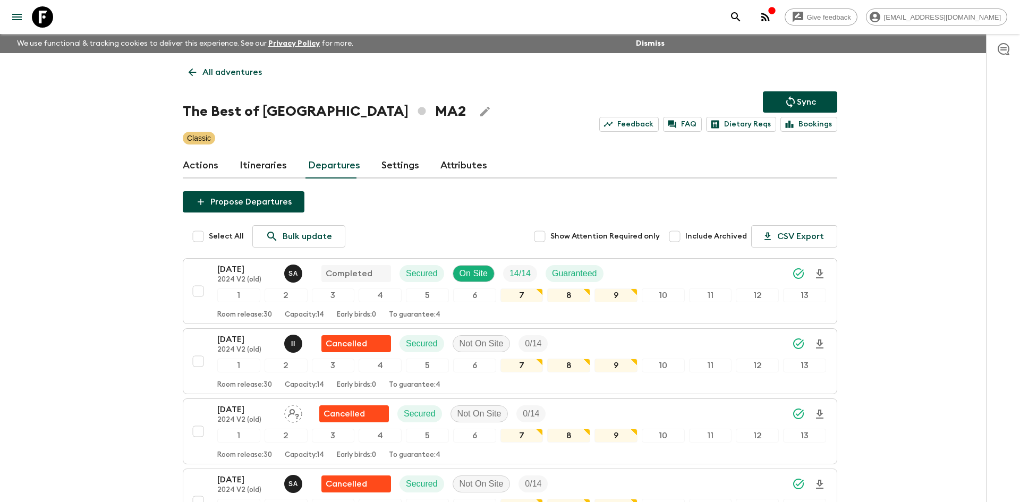
click at [245, 66] on p "All adventures" at bounding box center [232, 72] width 60 height 13
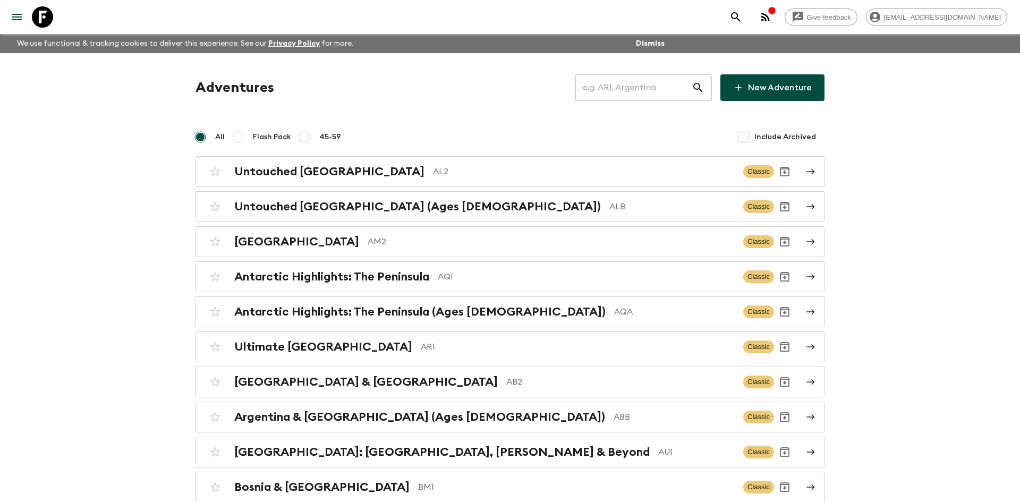
click at [618, 87] on input "text" at bounding box center [634, 88] width 116 height 30
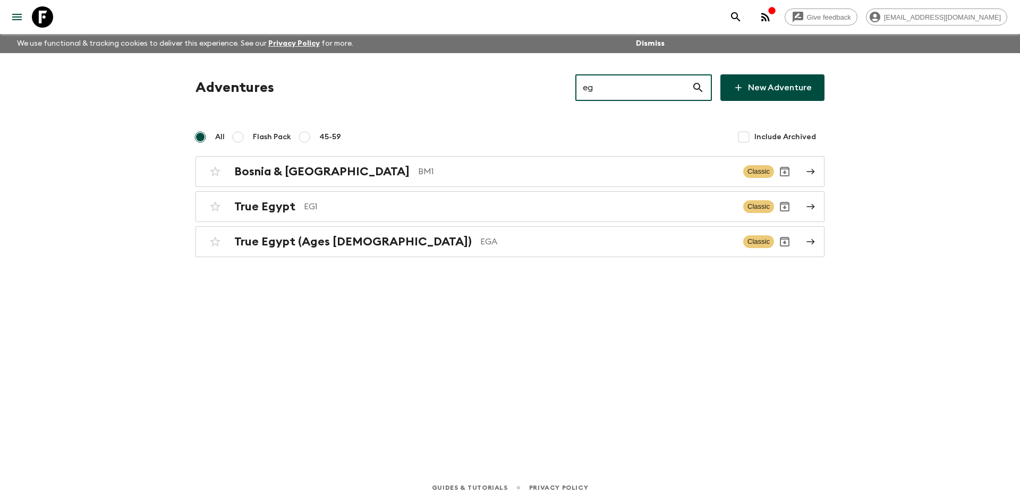
type input "eg1"
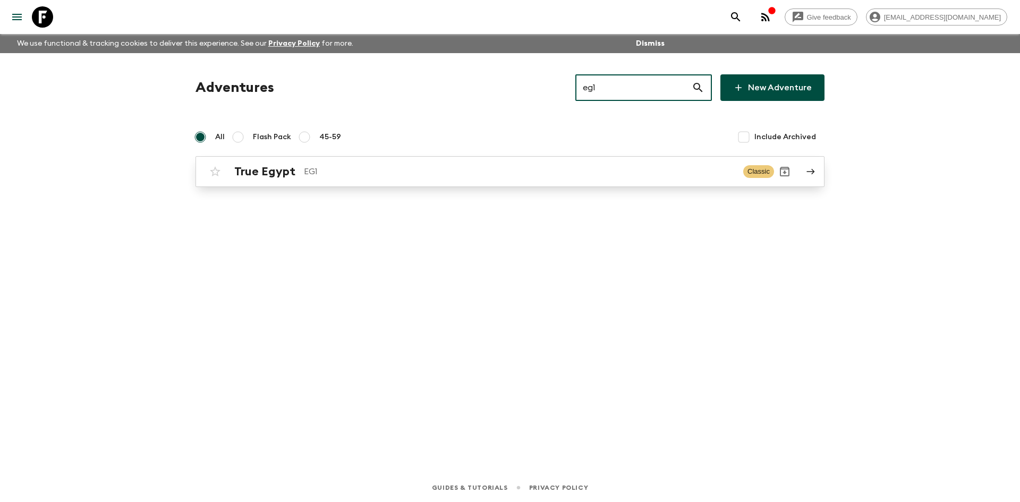
click at [382, 176] on p "EG1" at bounding box center [519, 171] width 431 height 13
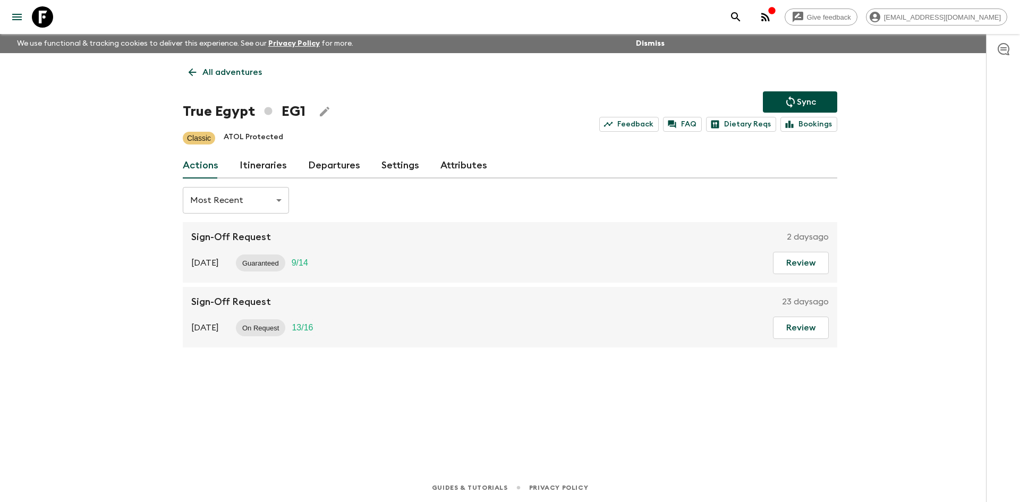
click at [784, 96] on icon "Sync adventure departures to the booking engine" at bounding box center [790, 102] width 13 height 13
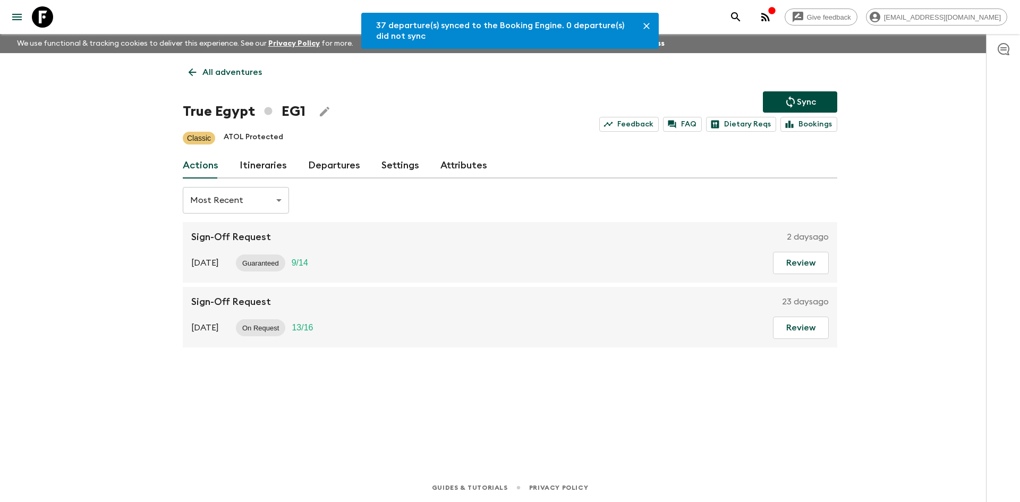
click at [358, 164] on div "Actions Itineraries Departures Settings Attributes" at bounding box center [510, 166] width 655 height 26
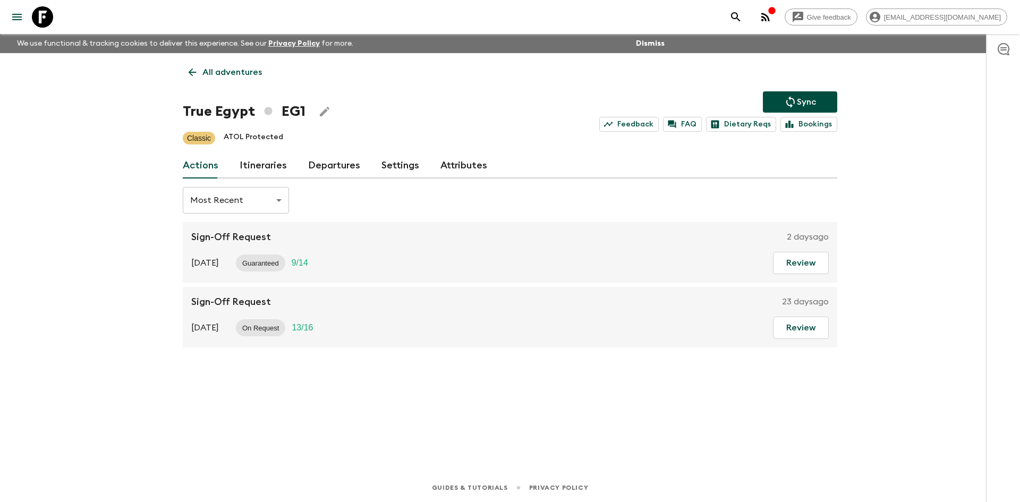
click at [332, 168] on link "Departures" at bounding box center [334, 166] width 52 height 26
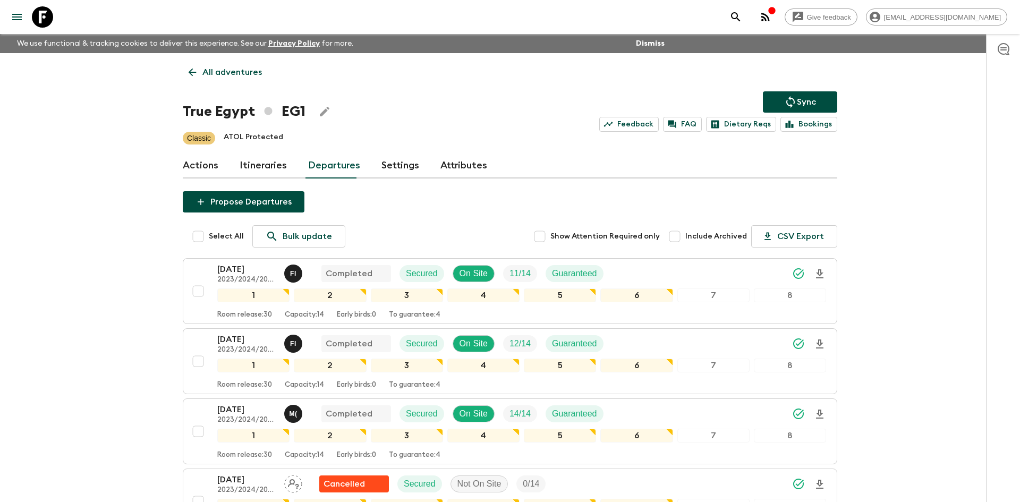
click at [233, 71] on p "All adventures" at bounding box center [232, 72] width 60 height 13
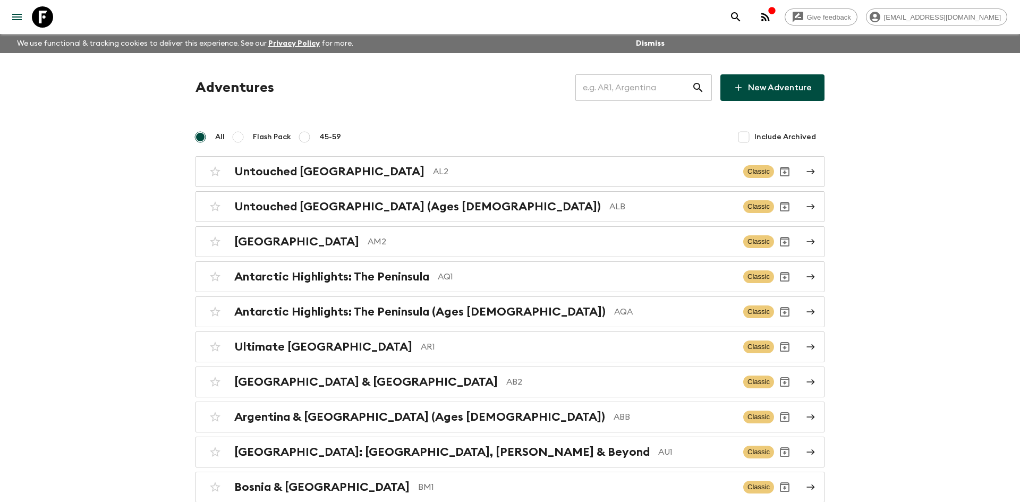
click at [600, 89] on input "text" at bounding box center [634, 88] width 116 height 30
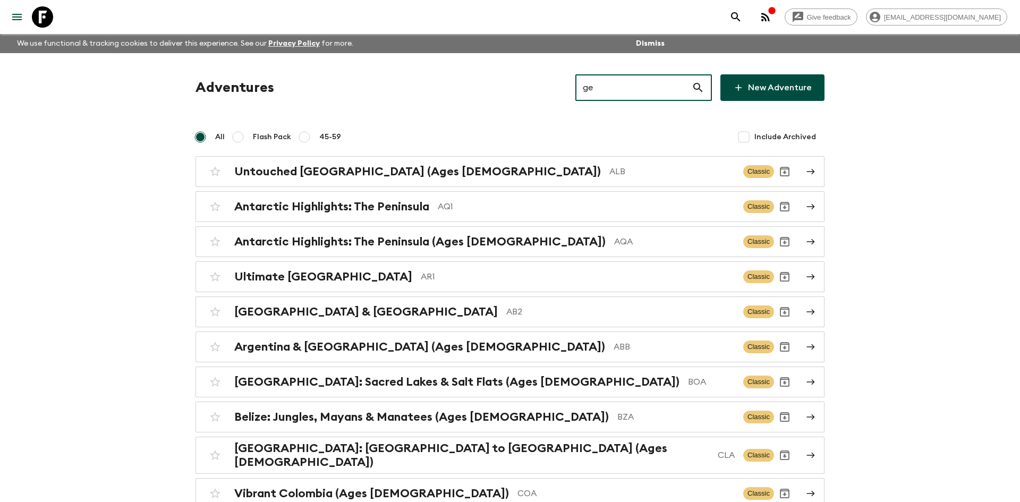
type input "gea"
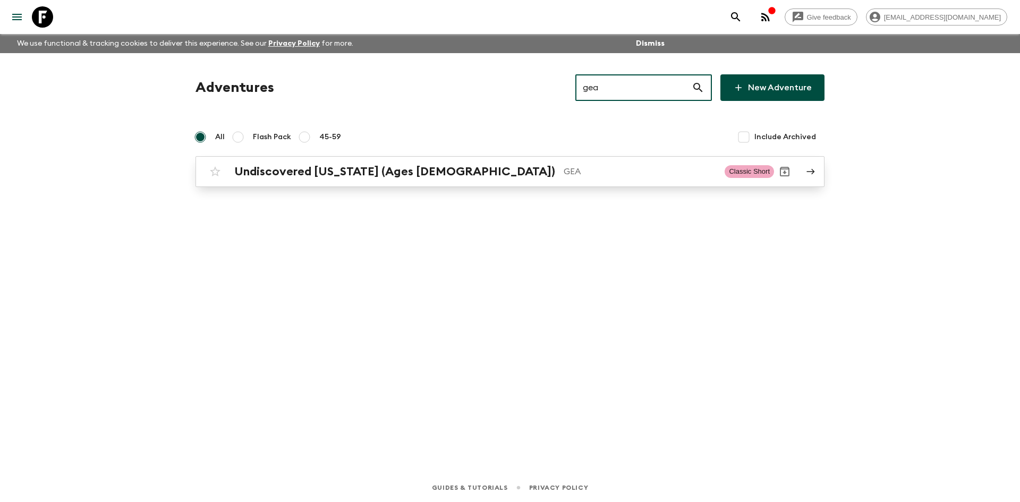
click at [390, 169] on h2 "Undiscovered [US_STATE] (Ages [DEMOGRAPHIC_DATA])" at bounding box center [394, 172] width 321 height 14
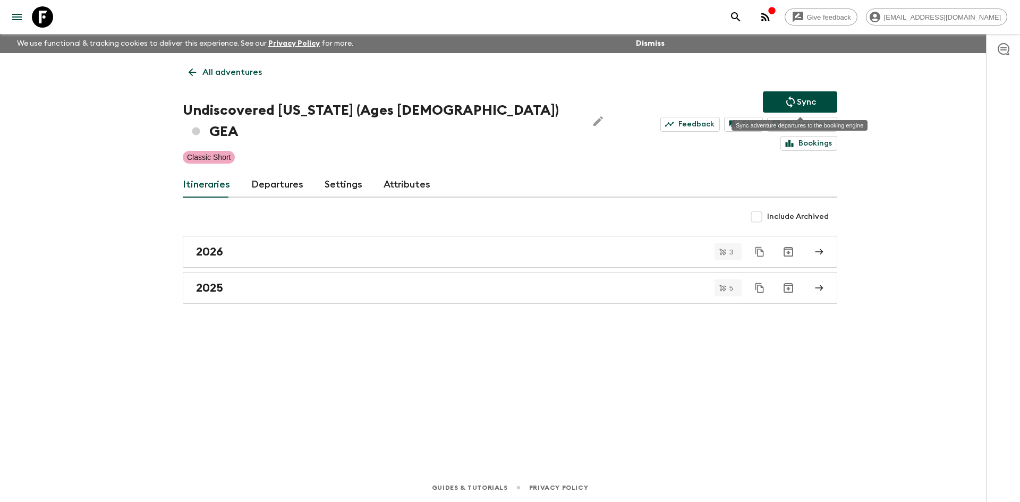
click at [796, 96] on icon "Sync adventure departures to the booking engine" at bounding box center [790, 102] width 13 height 13
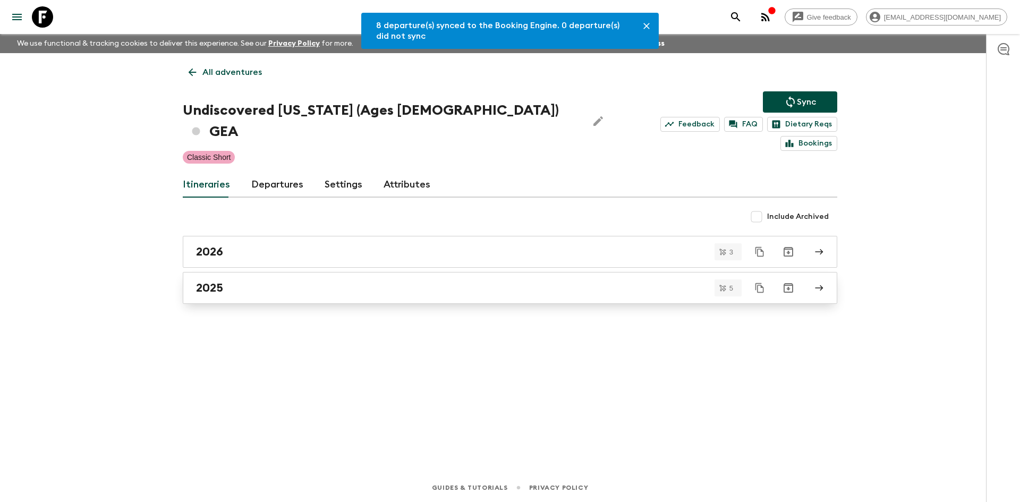
click at [216, 277] on link "2025" at bounding box center [510, 288] width 655 height 32
